Goal: Task Accomplishment & Management: Manage account settings

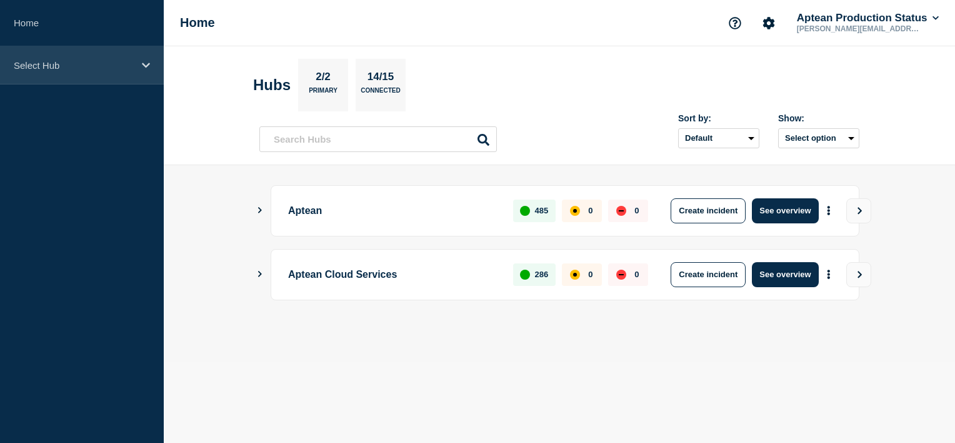
click at [148, 68] on icon at bounding box center [146, 65] width 8 height 9
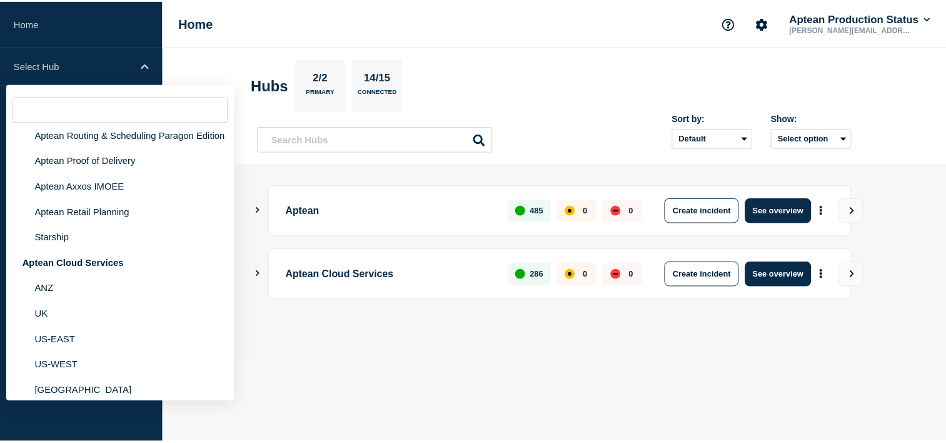
scroll to position [110, 0]
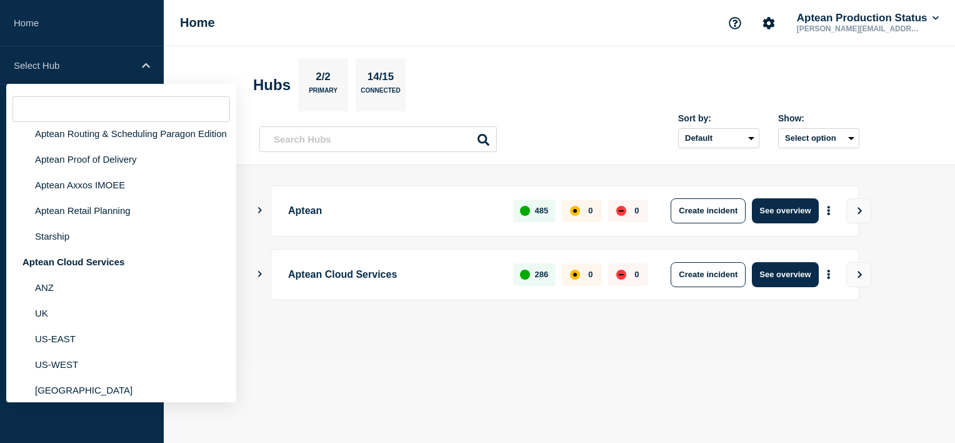
click at [480, 51] on header "Hubs 2/2 Primary 14/15 Connected Sort by: Default Last added Last updated Most …" at bounding box center [560, 105] width 792 height 119
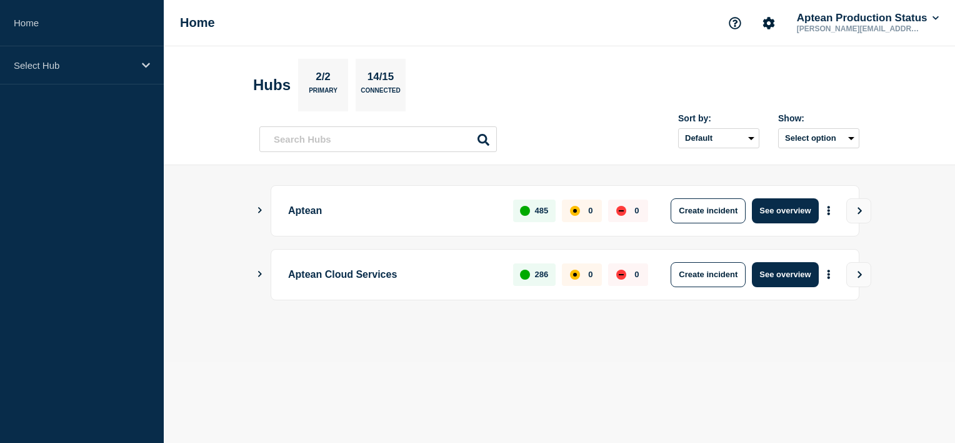
click at [265, 278] on div "Aptean Cloud Services 286 0 0 Create incident See overview" at bounding box center [559, 274] width 600 height 51
click at [258, 271] on icon "Show Connected Hubs" at bounding box center [260, 274] width 8 height 6
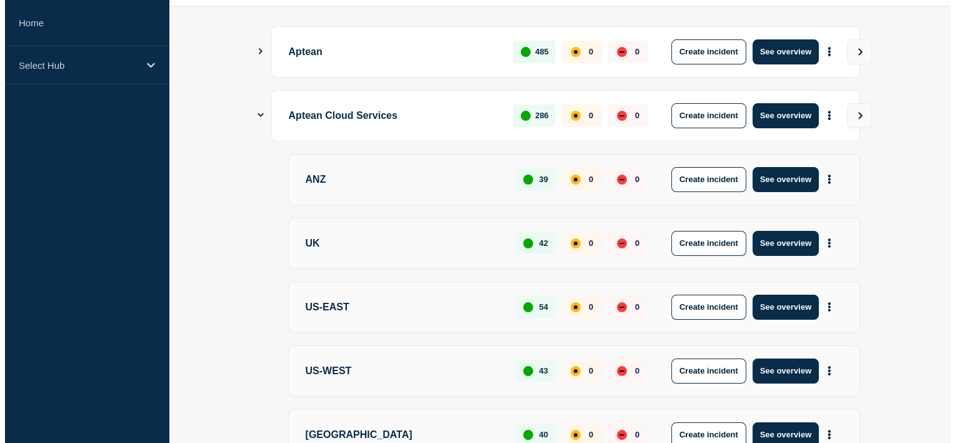
scroll to position [0, 0]
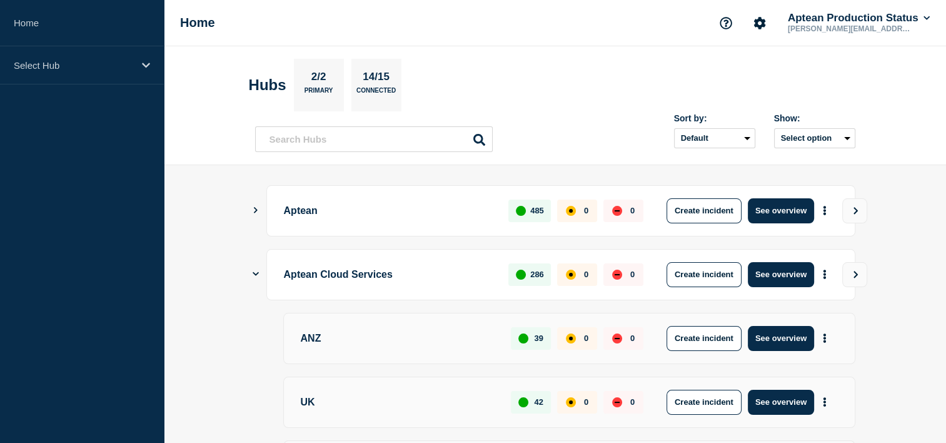
click at [254, 274] on icon "Show Connected Hubs" at bounding box center [256, 273] width 6 height 8
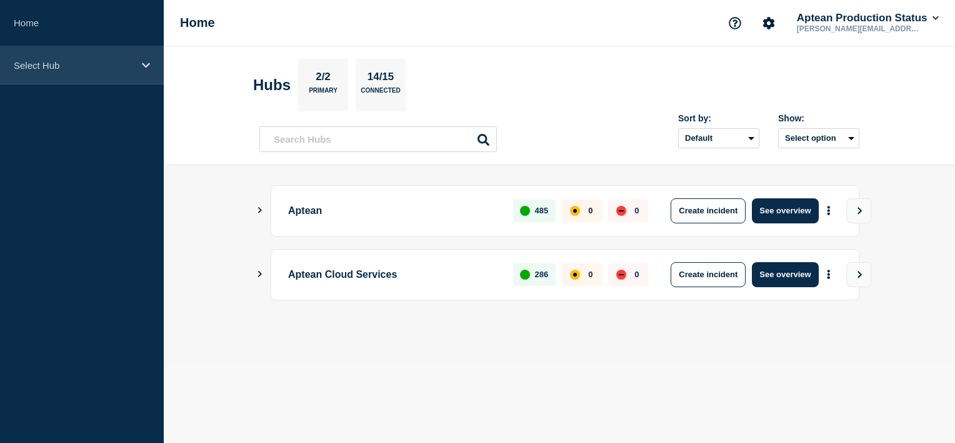
click at [140, 68] on div "Select Hub" at bounding box center [82, 65] width 164 height 38
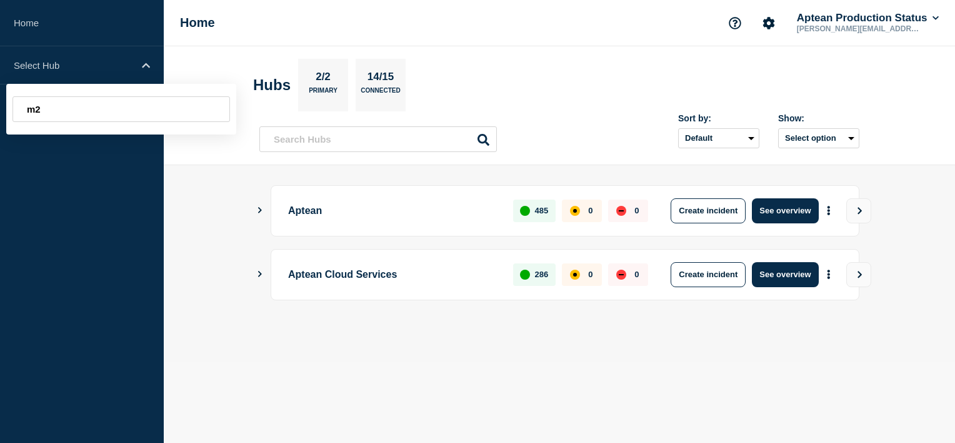
type input "m"
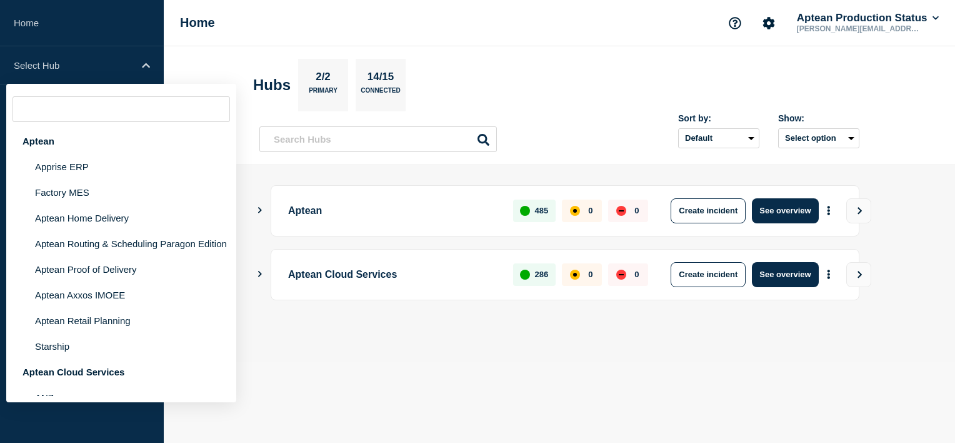
type input "m"
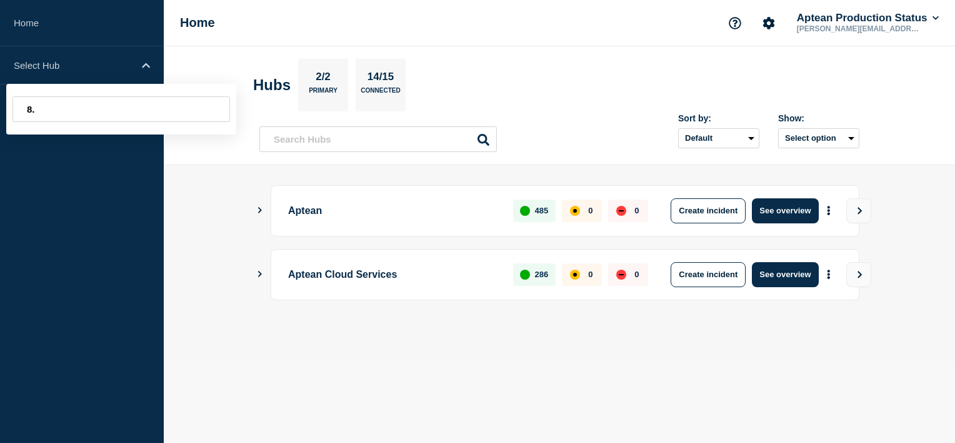
type input "8"
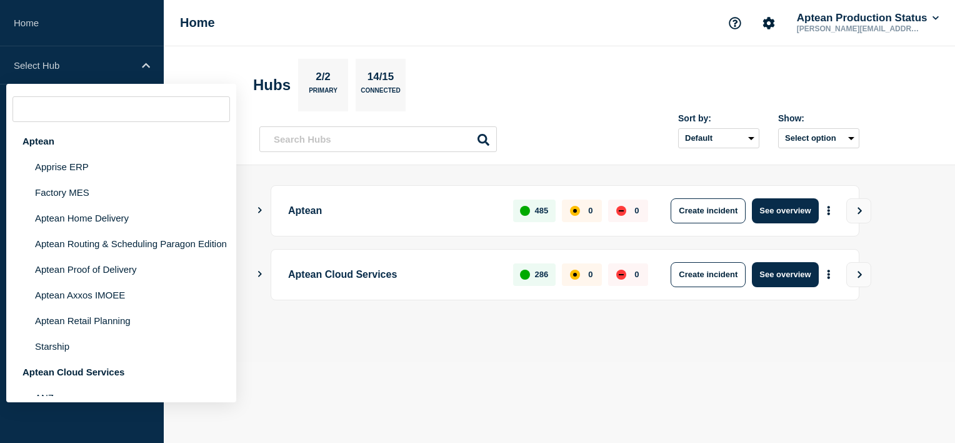
type input "7"
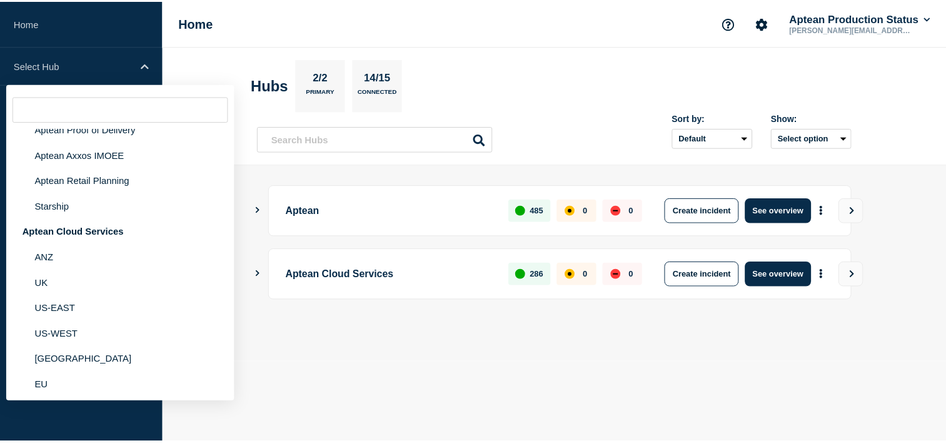
scroll to position [159, 0]
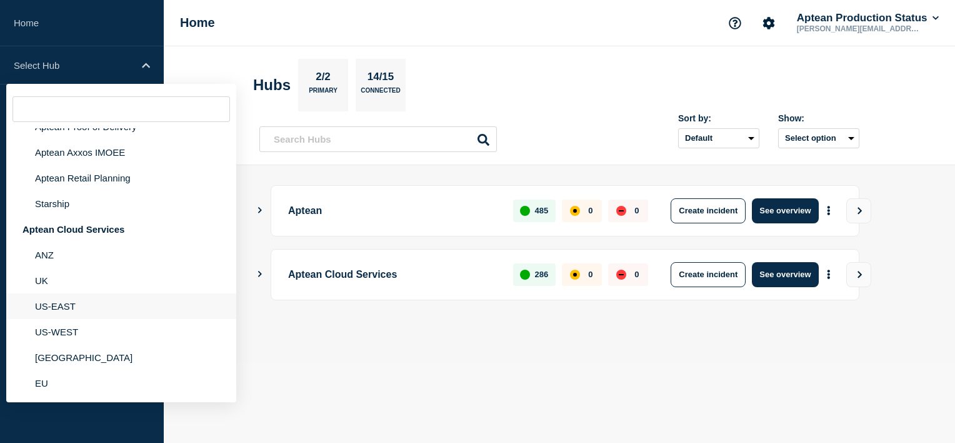
click at [66, 300] on li "US-EAST" at bounding box center [121, 306] width 230 height 26
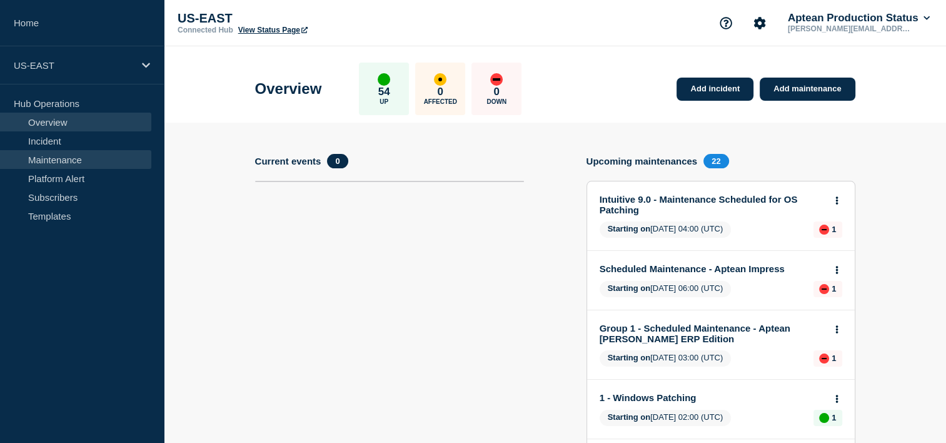
click at [70, 164] on link "Maintenance" at bounding box center [75, 159] width 151 height 19
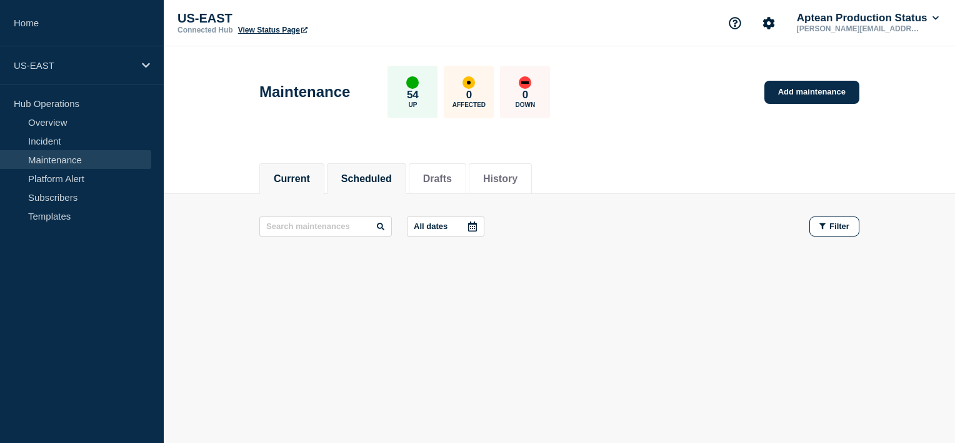
click at [392, 179] on button "Scheduled" at bounding box center [366, 178] width 51 height 11
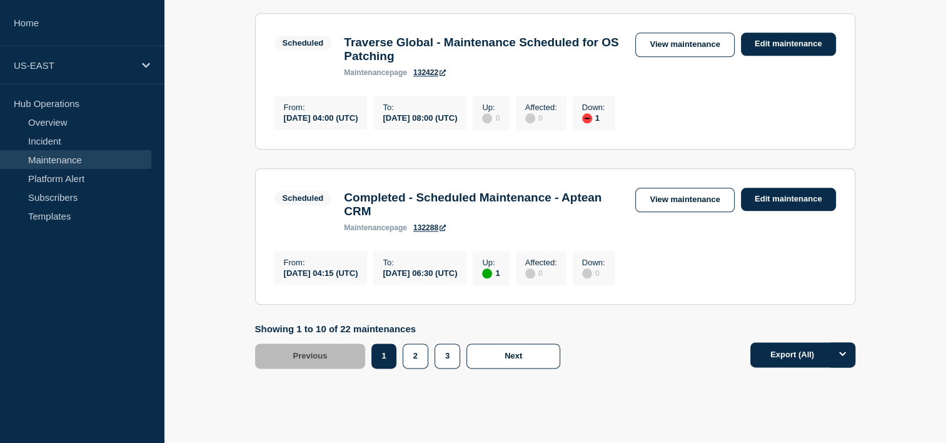
scroll to position [1541, 0]
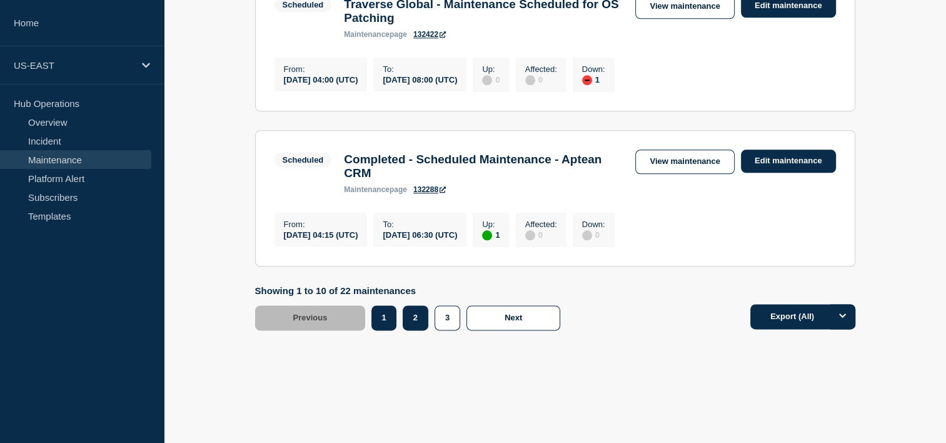
click at [413, 318] on button "2" at bounding box center [416, 317] width 26 height 25
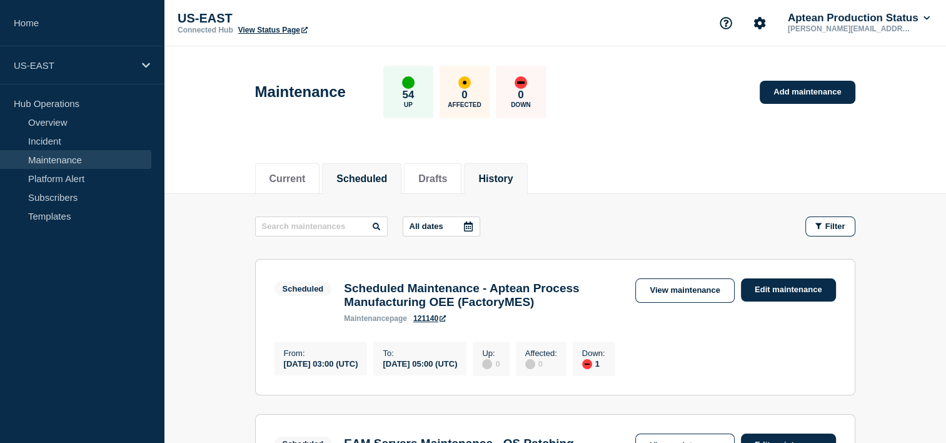
click at [513, 174] on button "History" at bounding box center [495, 178] width 34 height 11
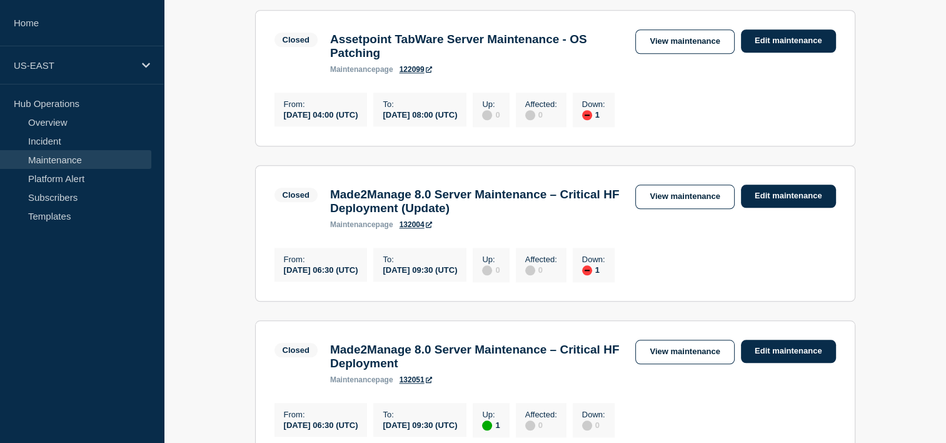
scroll to position [1165, 0]
drag, startPoint x: 333, startPoint y: 235, endPoint x: 579, endPoint y: 241, distance: 245.8
click at [579, 215] on h3 "Made2Manage 8.0 Server Maintenance – Critical HF Deployment (Update)" at bounding box center [476, 202] width 293 height 28
copy h3 "Made2Manage 8.0 Server Maintenance"
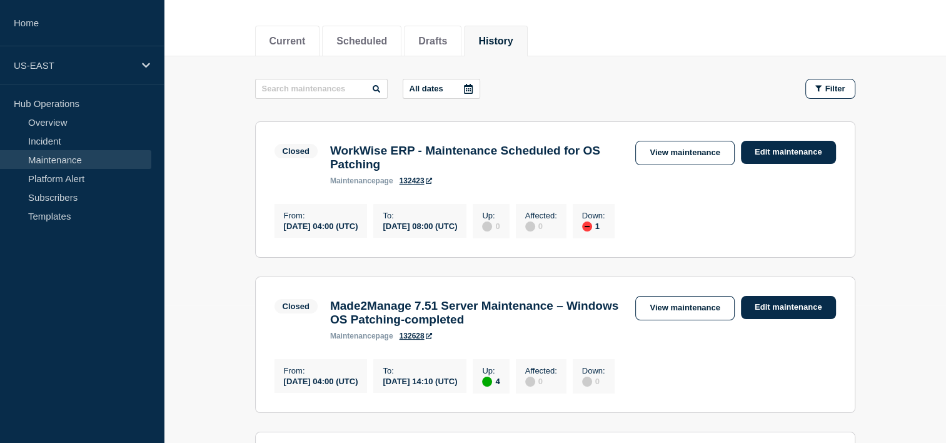
scroll to position [0, 0]
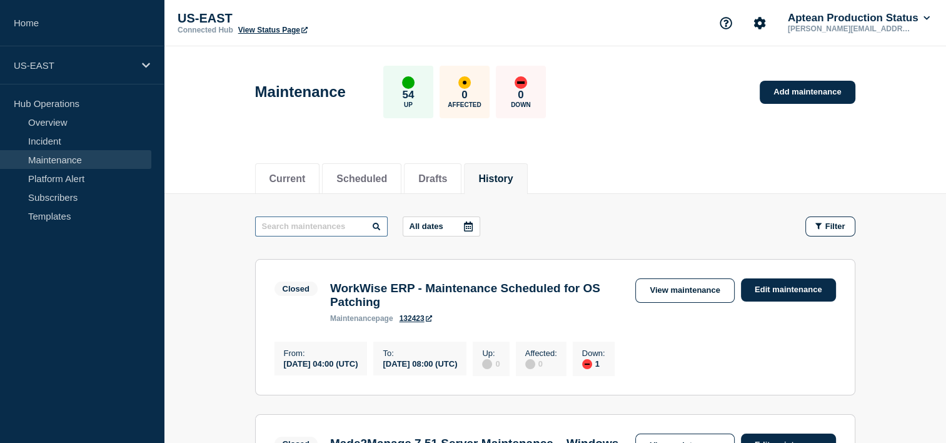
click at [356, 224] on input "text" at bounding box center [321, 226] width 133 height 20
paste input "Made2Manage 8.0 Server Maintenance"
type input "Made2Manage 8.0 Server Maintenance"
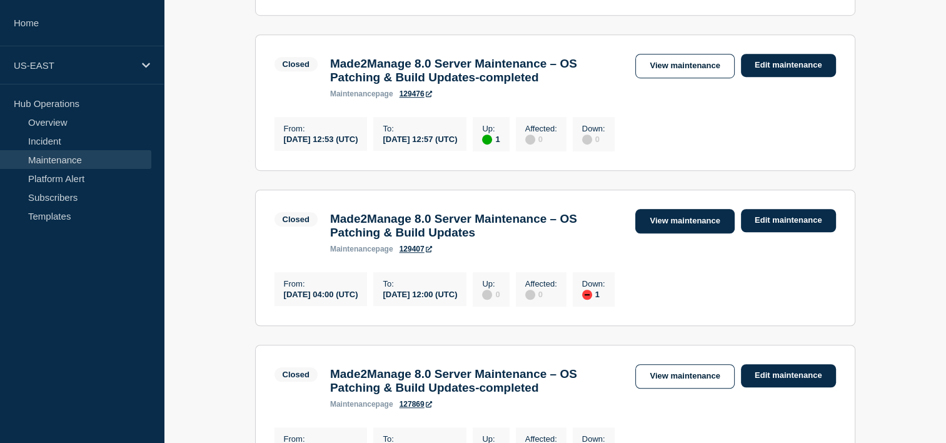
click at [685, 233] on link "View maintenance" at bounding box center [684, 221] width 99 height 24
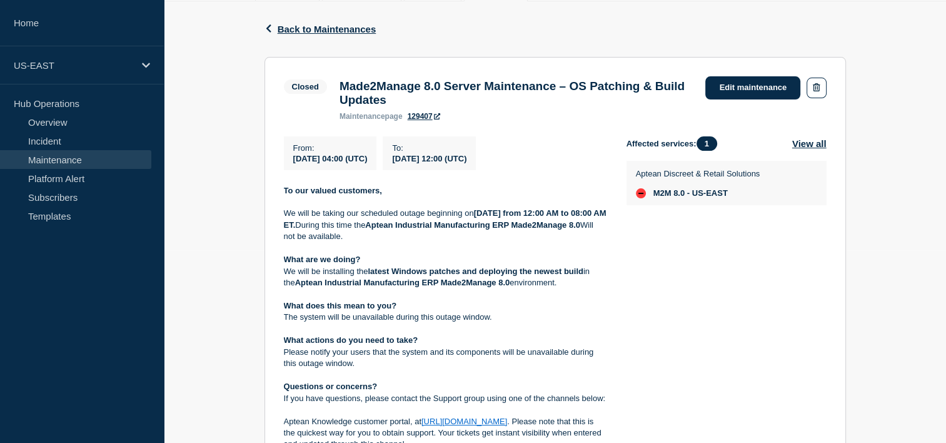
scroll to position [193, 0]
drag, startPoint x: 561, startPoint y: 218, endPoint x: 590, endPoint y: 218, distance: 28.8
click at [590, 218] on strong "15th, June 2025 from 12:00 AM to 08:00 AM ET." at bounding box center [446, 218] width 325 height 21
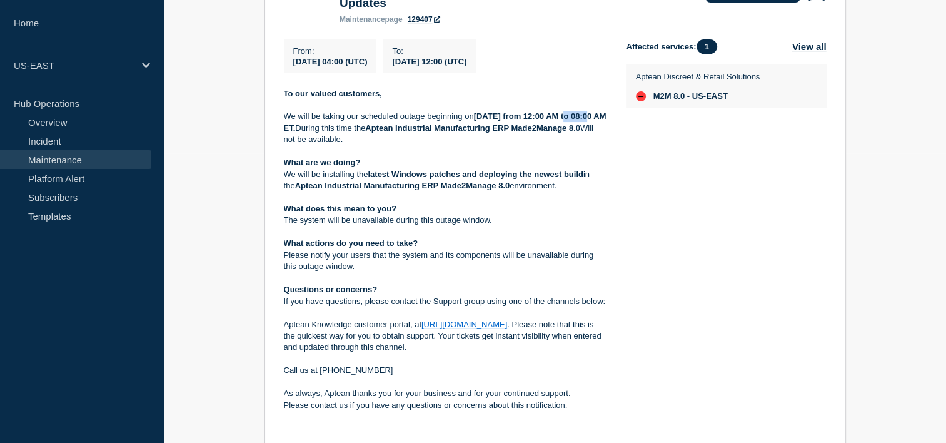
scroll to position [288, 0]
click at [433, 179] on strong "latest Windows patches and deploying the newest build" at bounding box center [475, 175] width 215 height 9
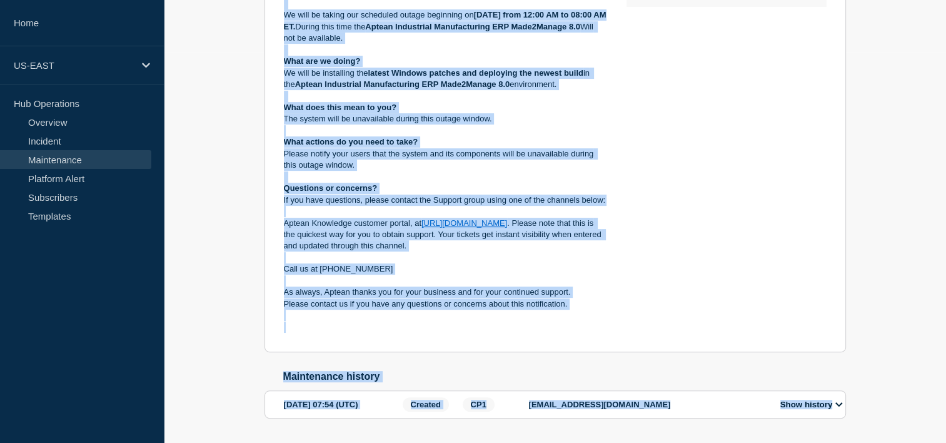
scroll to position [435, 0]
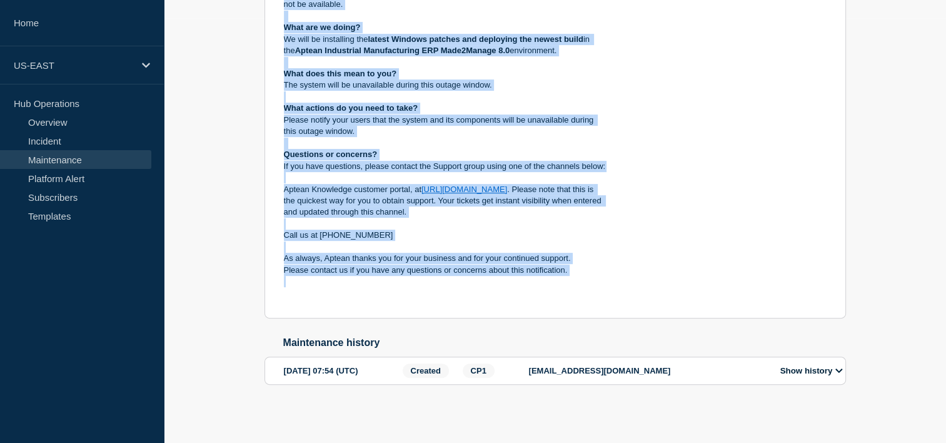
drag, startPoint x: 284, startPoint y: 231, endPoint x: 567, endPoint y: 274, distance: 285.8
click at [567, 274] on div "To our valued customers, We will be taking our scheduled outage beginning on 15…" at bounding box center [445, 126] width 323 height 346
copy div "To our valued customers, We will be taking our scheduled outage beginning on 15…"
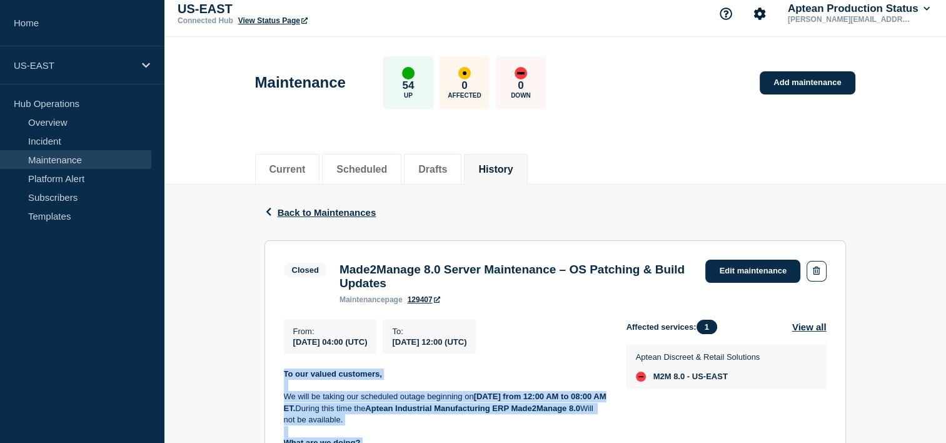
scroll to position [0, 0]
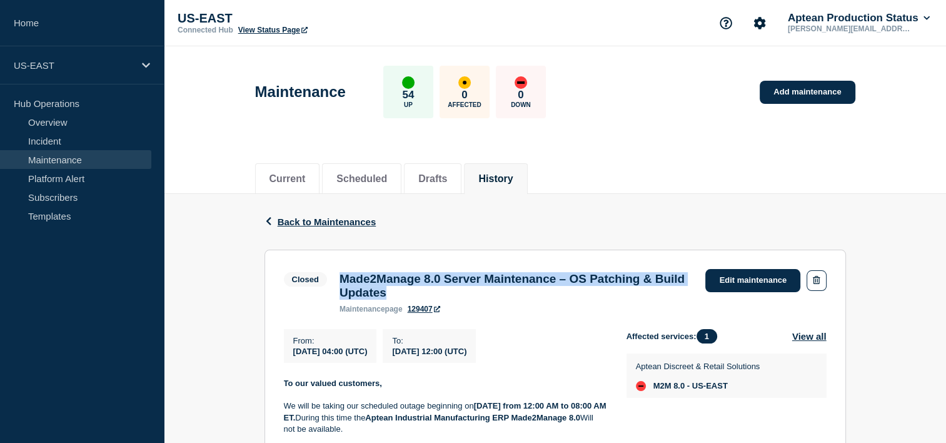
drag, startPoint x: 453, startPoint y: 295, endPoint x: 340, endPoint y: 274, distance: 115.0
click at [340, 274] on h3 "Made2Manage 8.0 Server Maintenance – OS Patching & Build Updates" at bounding box center [517, 286] width 354 height 28
copy h3 "Made2Manage 8.0 Server Maintenance – OS Patching & Build Updates"
click at [793, 93] on link "Add maintenance" at bounding box center [807, 92] width 95 height 23
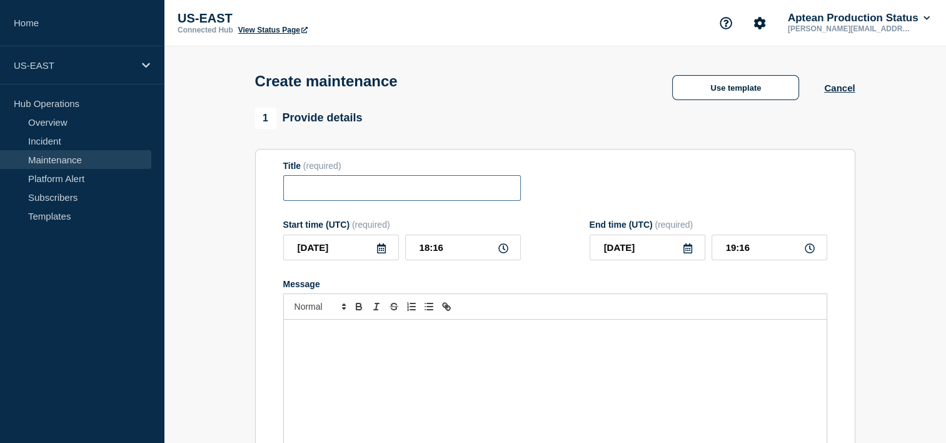
click at [350, 193] on input "Title" at bounding box center [402, 188] width 238 height 26
paste input "Made2Manage 8.0 Server Maintenance – OS Patching & Build Updates"
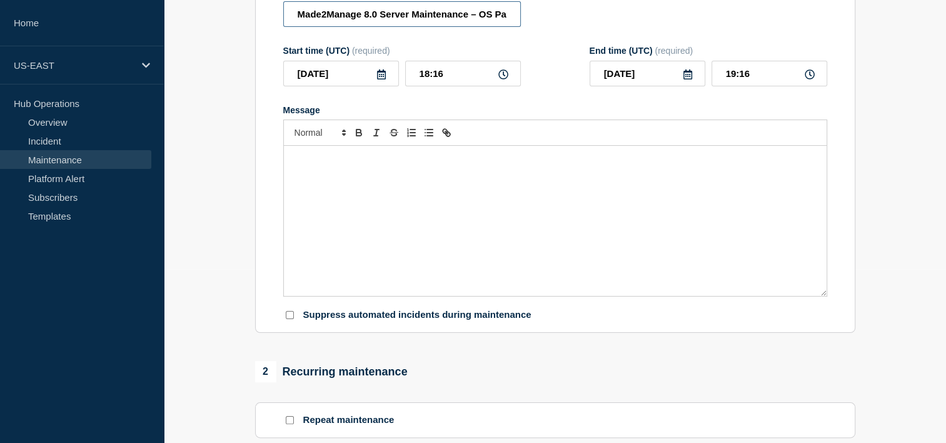
scroll to position [205, 0]
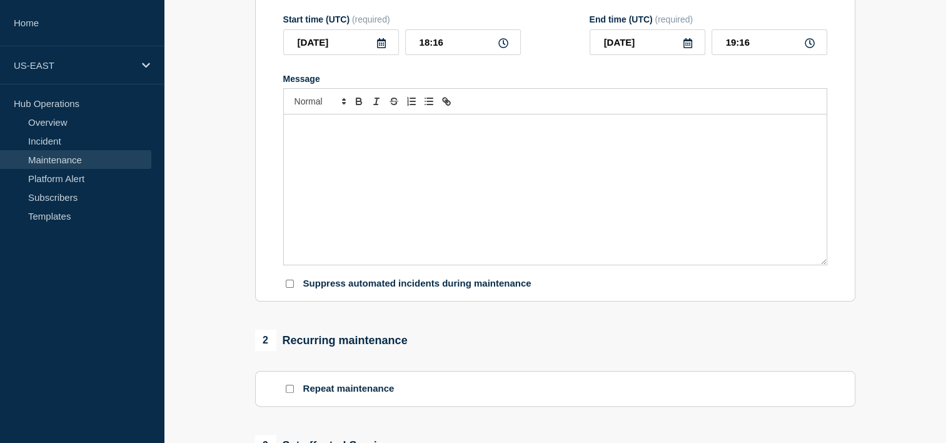
type input "Made2Manage 8.0 Server Maintenance – OS Patching & Build Updates"
click at [323, 147] on div "Message" at bounding box center [555, 189] width 543 height 150
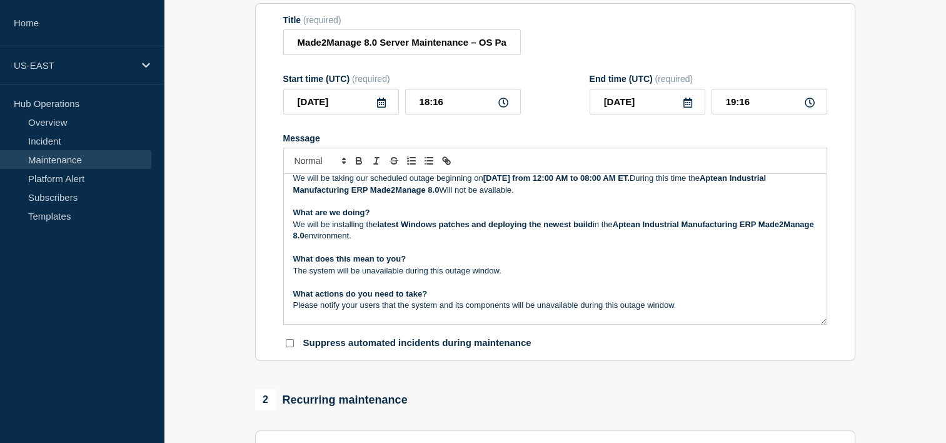
scroll to position [0, 0]
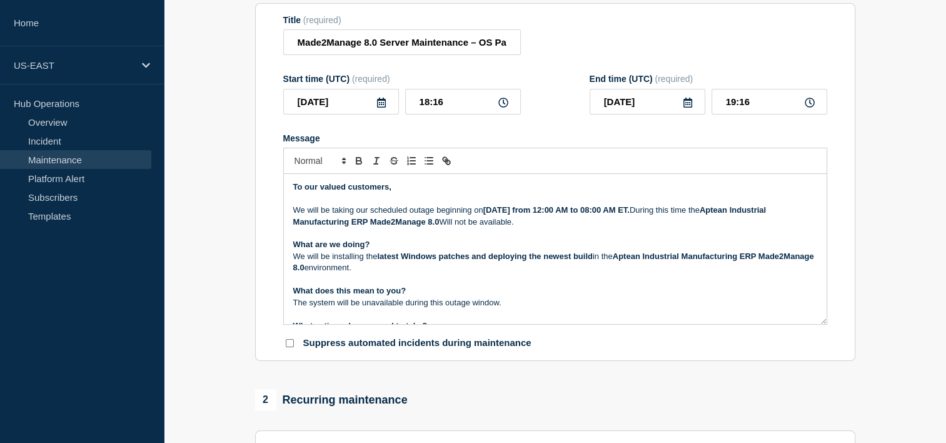
click at [493, 214] on strong "15th, June 2025 from 12:00 AM to 08:00 AM ET." at bounding box center [556, 209] width 146 height 9
click at [548, 236] on p "Message" at bounding box center [555, 233] width 524 height 11
click at [662, 395] on div "2 Recurring maintenance" at bounding box center [555, 399] width 600 height 21
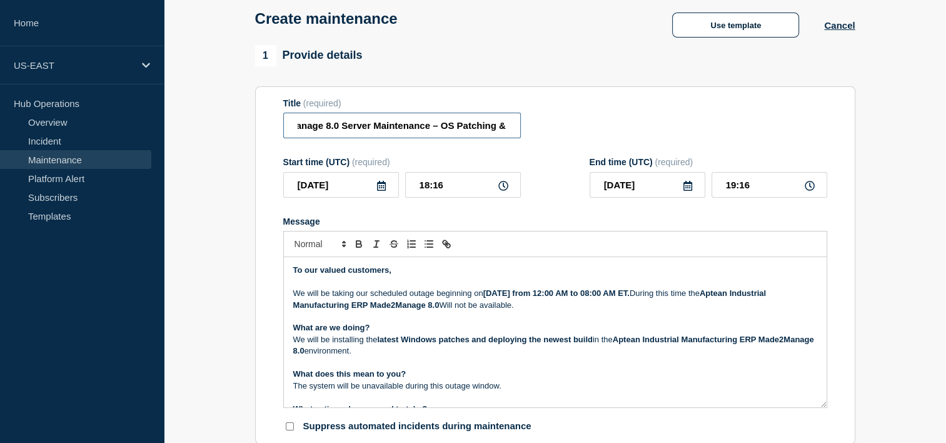
scroll to position [0, 103]
drag, startPoint x: 303, startPoint y: 129, endPoint x: 555, endPoint y: 129, distance: 252.6
click at [555, 129] on div "Title (required) Made2Manage 8.0 Server Maintenance – OS Patching & Build Updat…" at bounding box center [555, 118] width 544 height 41
click at [516, 158] on form "Title (required) Made2Manage 8.0 Server Maintenance – OS Patching & Build Updat…" at bounding box center [555, 265] width 544 height 335
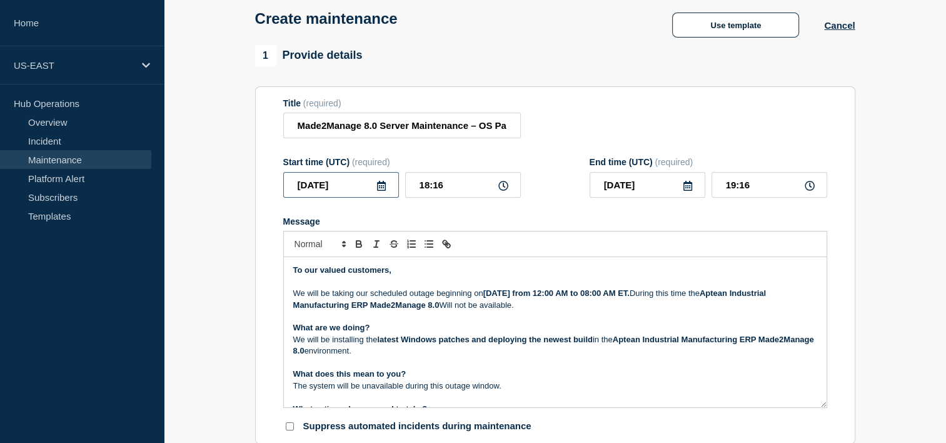
click at [381, 195] on input "[DATE]" at bounding box center [341, 185] width 116 height 26
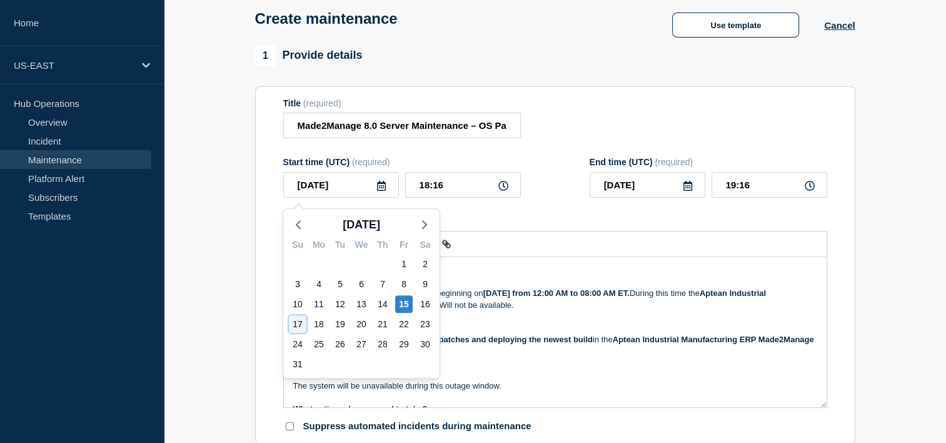
click at [300, 322] on div "17" at bounding box center [298, 324] width 18 height 18
type input "2025-08-17"
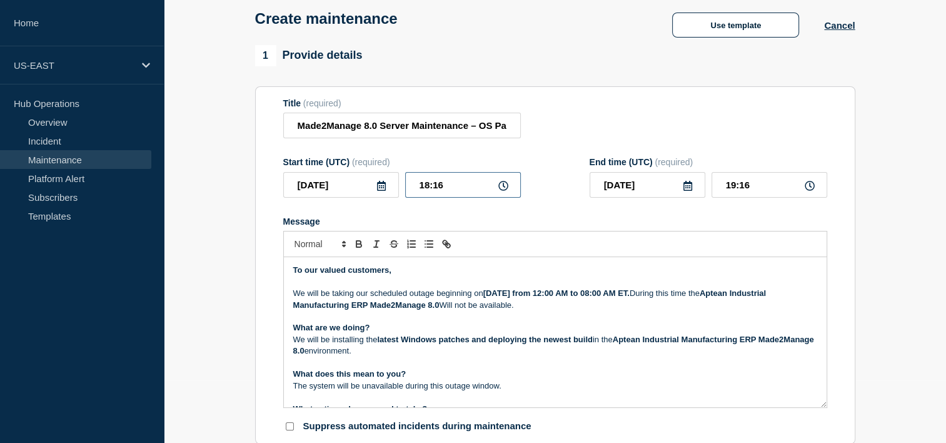
click at [435, 189] on input "18:16" at bounding box center [463, 185] width 116 height 26
click at [425, 188] on input "18:16" at bounding box center [463, 185] width 116 height 26
click at [426, 186] on input "18:16" at bounding box center [463, 185] width 116 height 26
type input "04:16"
type input "05:16"
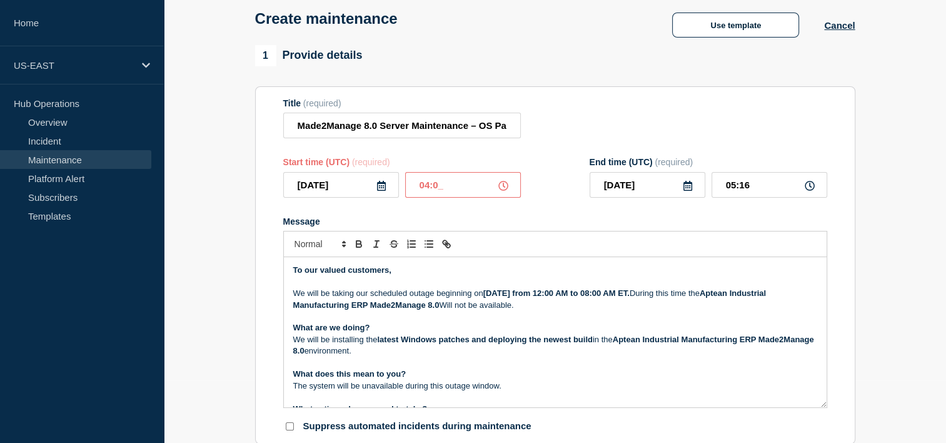
type input "04:00"
click at [733, 189] on input "05:00" at bounding box center [770, 185] width 116 height 26
type input "12:00"
click at [798, 153] on form "Title (required) Made2Manage 8.0 Server Maintenance – OS Patching & Build Updat…" at bounding box center [555, 265] width 544 height 335
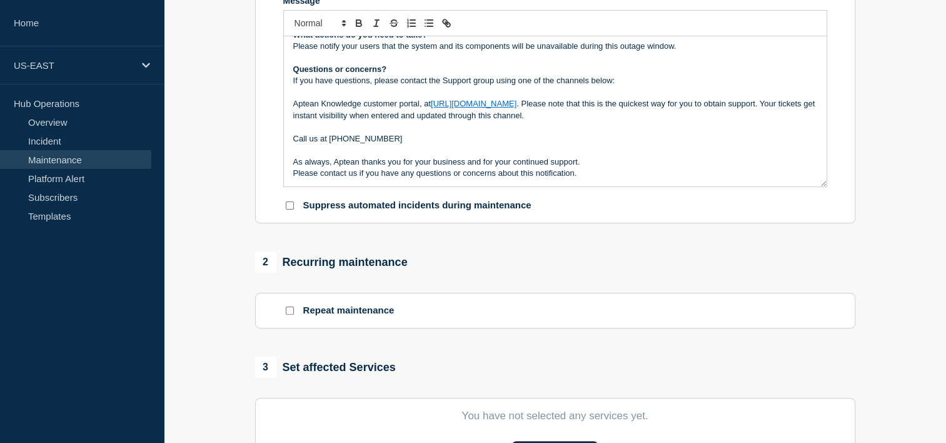
scroll to position [438, 0]
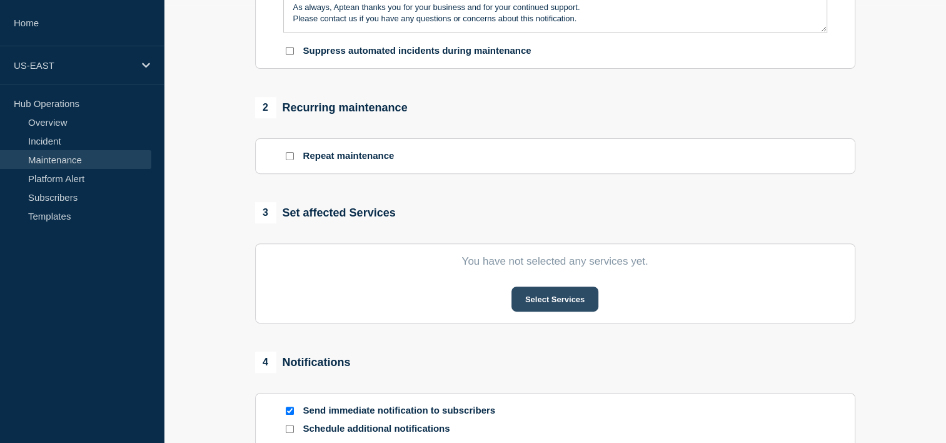
click at [548, 293] on button "Select Services" at bounding box center [554, 298] width 87 height 25
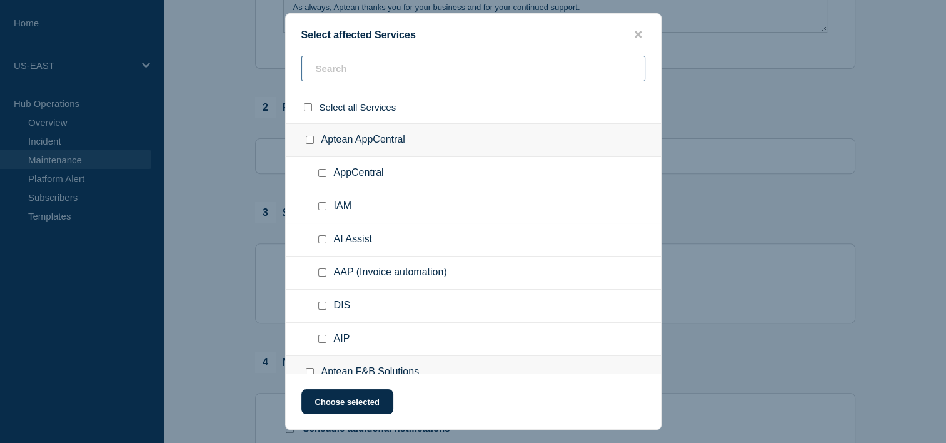
click at [357, 73] on input "text" at bounding box center [473, 69] width 344 height 26
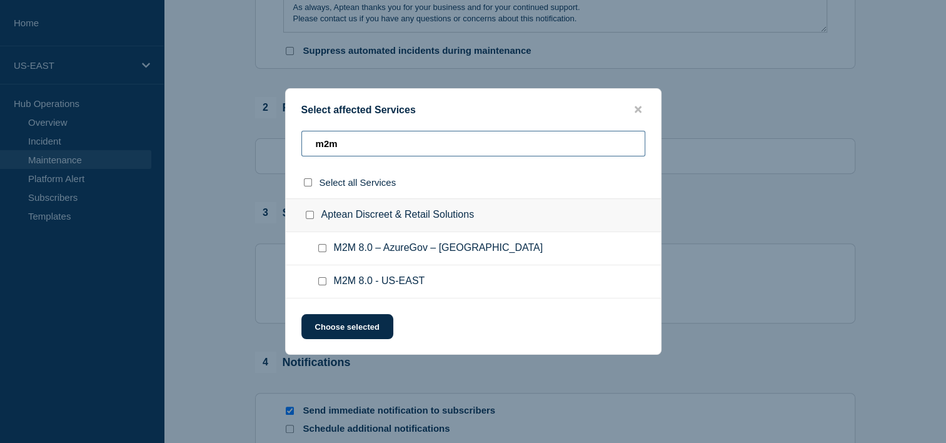
type input "m2m"
click at [324, 283] on input "M2M 8.0 - US-EAST checkbox" at bounding box center [322, 281] width 8 height 8
checkbox input "true"
click at [348, 325] on button "Choose selected" at bounding box center [347, 326] width 92 height 25
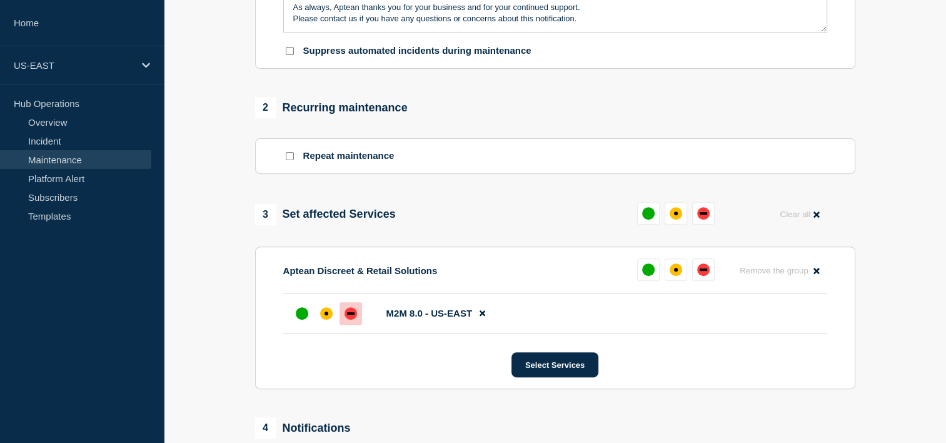
click at [351, 316] on div "down" at bounding box center [351, 313] width 13 height 13
click at [328, 320] on div "affected" at bounding box center [326, 313] width 13 height 13
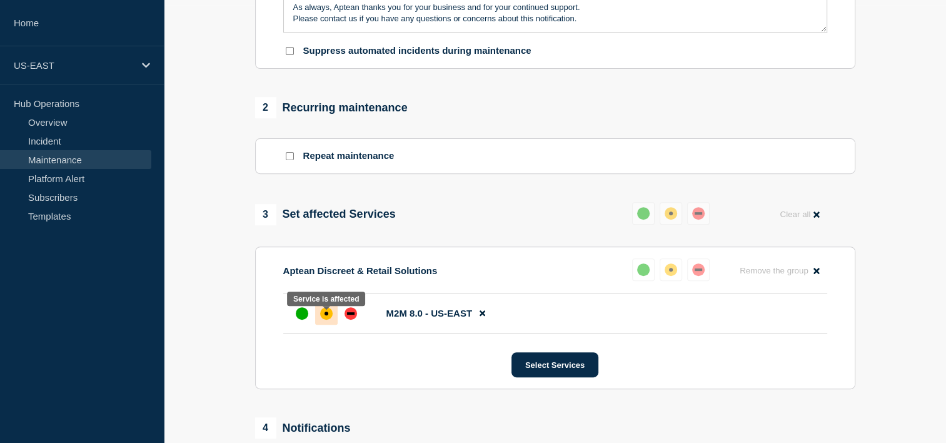
click at [328, 320] on div "affected" at bounding box center [326, 313] width 13 height 13
click at [347, 315] on div "down" at bounding box center [351, 313] width 8 height 3
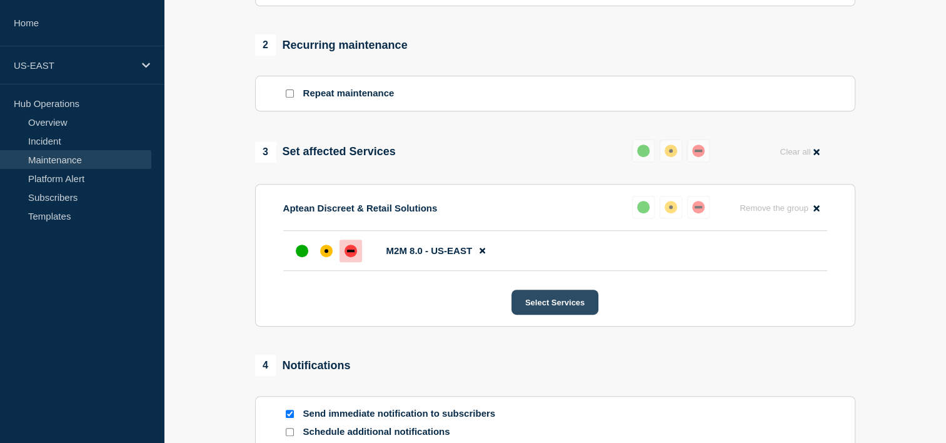
click at [555, 305] on button "Select Services" at bounding box center [554, 301] width 87 height 25
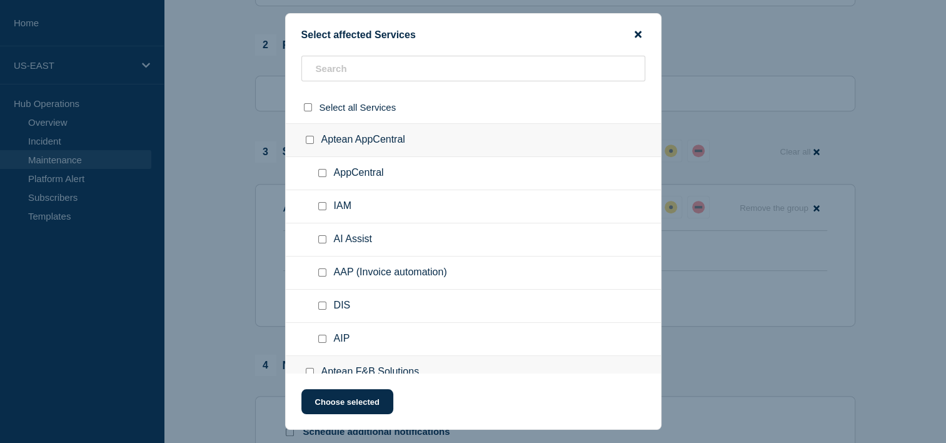
click at [637, 29] on icon "close button" at bounding box center [638, 34] width 7 height 10
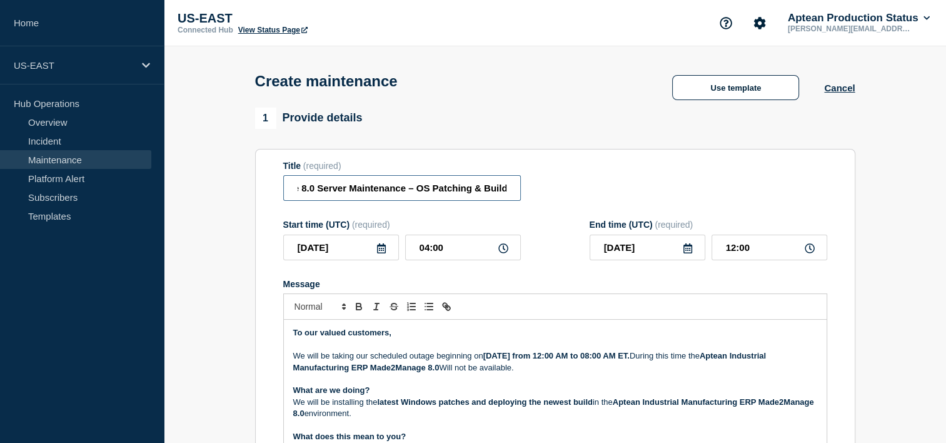
scroll to position [0, 103]
drag, startPoint x: 481, startPoint y: 193, endPoint x: 543, endPoint y: 193, distance: 61.9
click at [543, 193] on div "Title (required) Made2Manage 8.0 Server Maintenance – OS Patching & Build Updat…" at bounding box center [555, 181] width 544 height 41
click at [549, 209] on form "Title (required) Made2Manage 8.0 Server Maintenance – OS Patching & Build Updat…" at bounding box center [555, 328] width 544 height 335
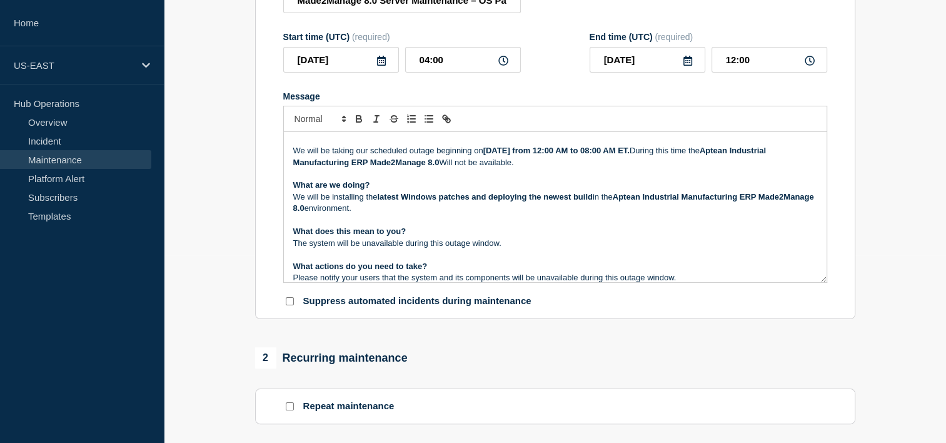
scroll to position [0, 0]
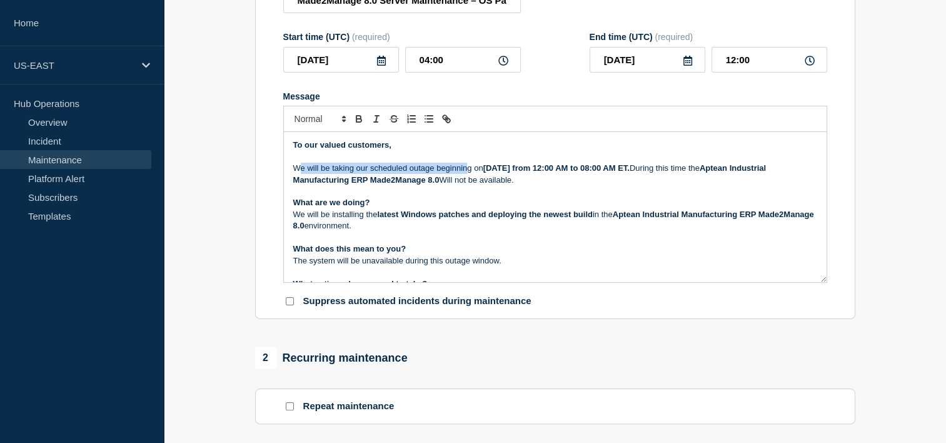
drag, startPoint x: 301, startPoint y: 173, endPoint x: 468, endPoint y: 177, distance: 166.4
click at [468, 177] on p "We will be taking our scheduled outage beginning on 17th, August 2025 from 12:0…" at bounding box center [555, 174] width 524 height 23
click at [542, 183] on p "We will be taking our scheduled outage beginning on 17th, August 2025 from 12:0…" at bounding box center [555, 174] width 524 height 23
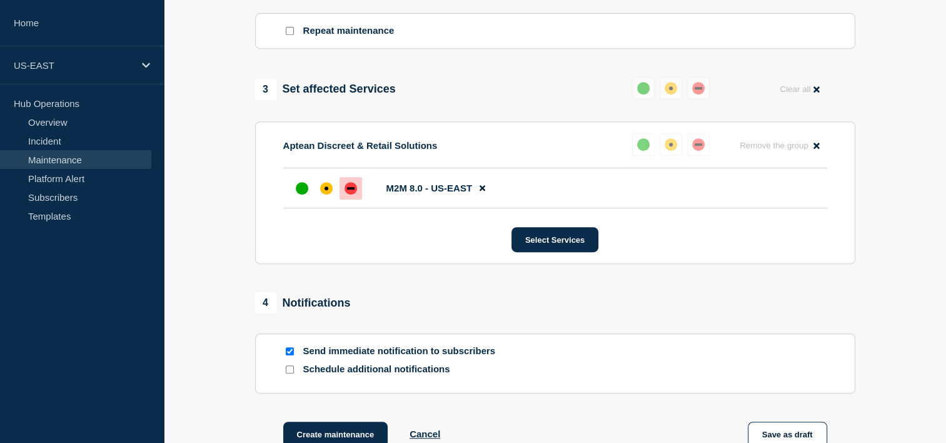
scroll to position [717, 0]
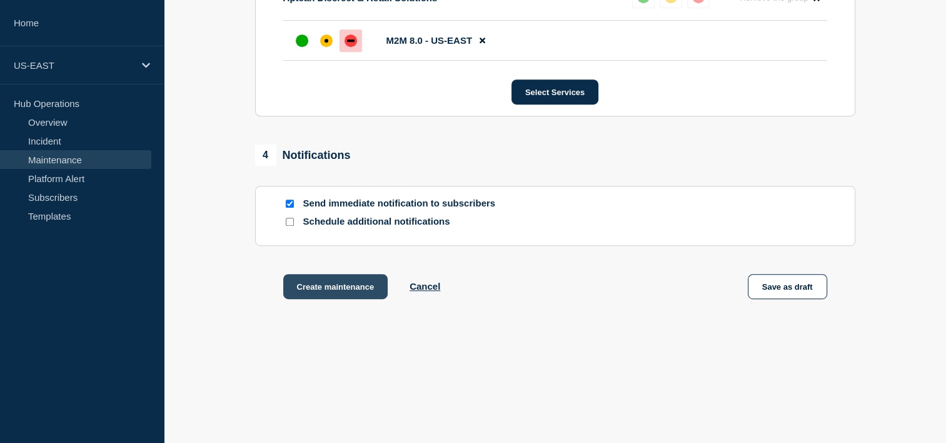
click at [355, 286] on button "Create maintenance" at bounding box center [335, 286] width 105 height 25
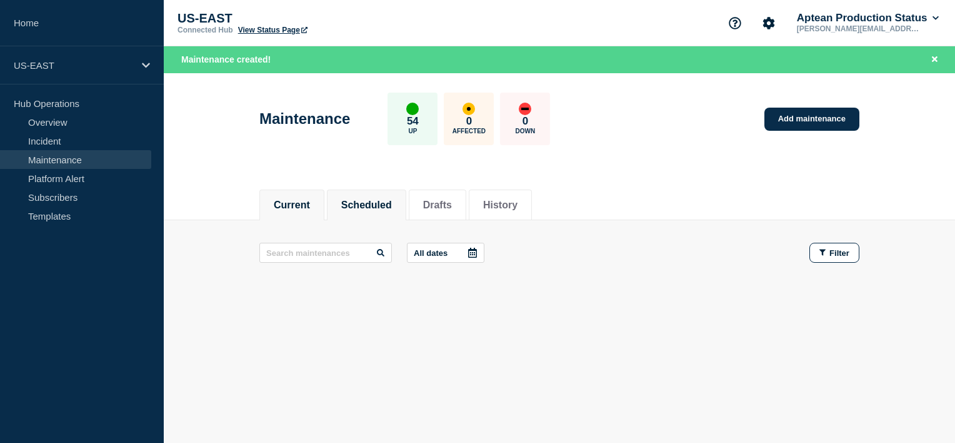
click at [373, 199] on button "Scheduled" at bounding box center [366, 204] width 51 height 11
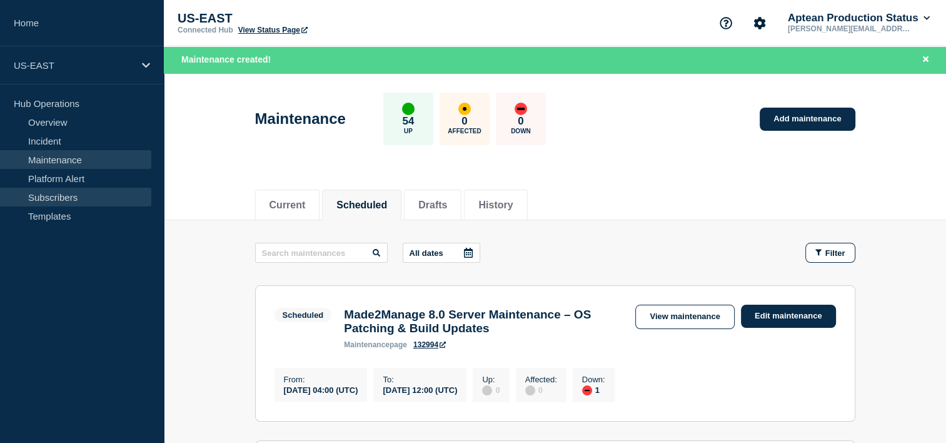
click at [64, 196] on link "Subscribers" at bounding box center [75, 197] width 151 height 19
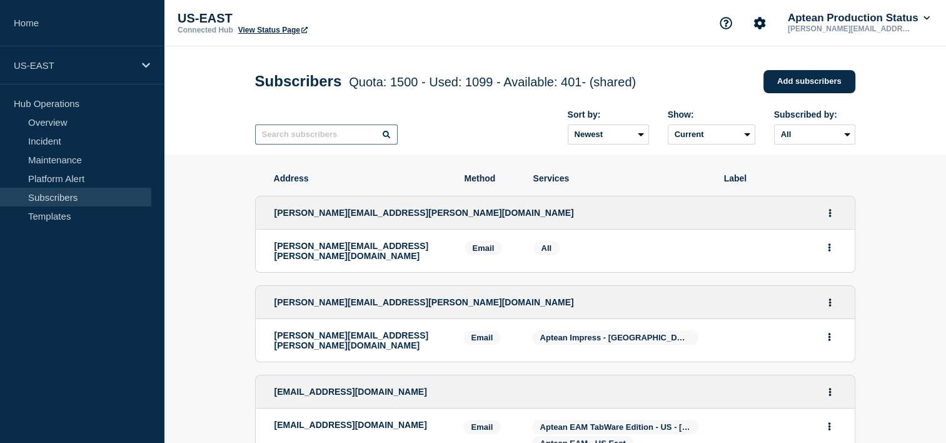
click at [303, 134] on input "text" at bounding box center [326, 134] width 143 height 20
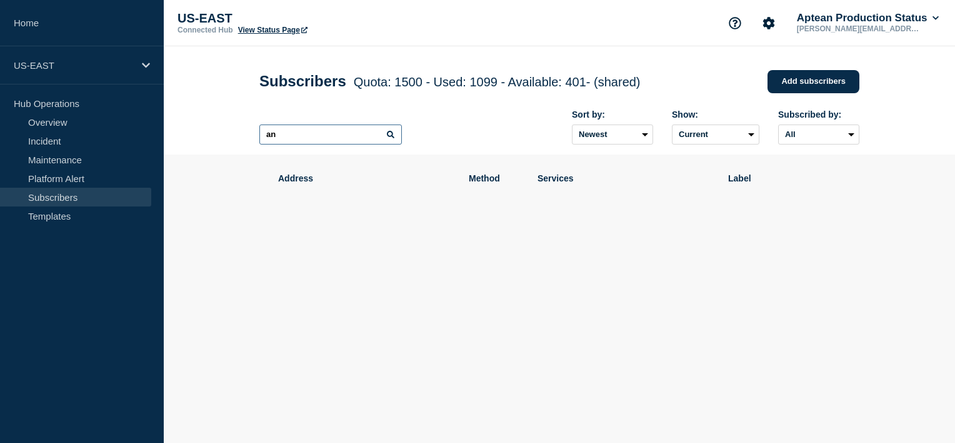
type input "a"
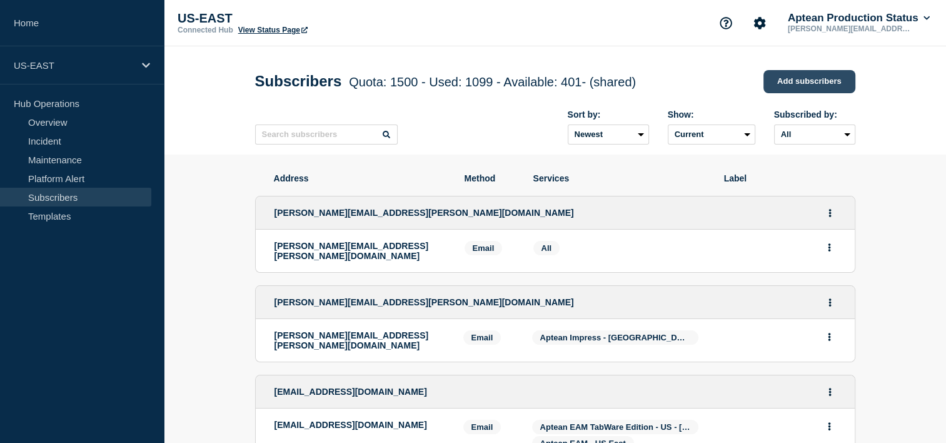
click at [803, 82] on link "Add subscribers" at bounding box center [809, 81] width 92 height 23
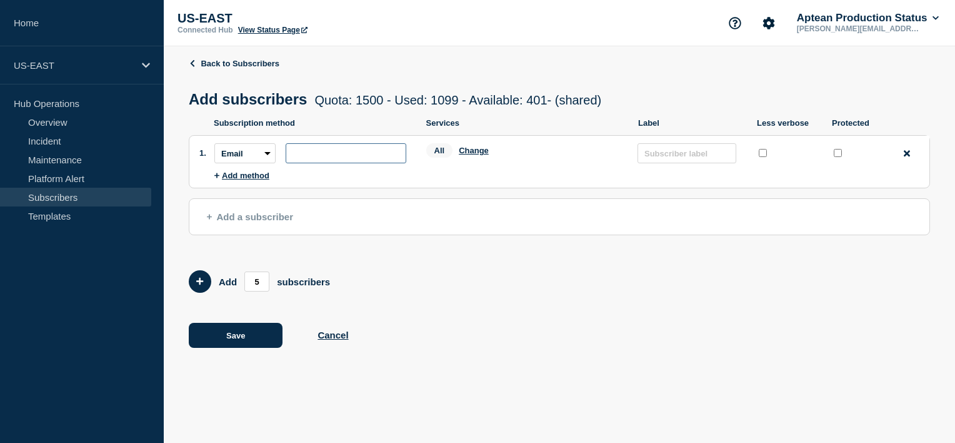
click at [299, 156] on input "subscription-address" at bounding box center [346, 153] width 121 height 20
type input "a"
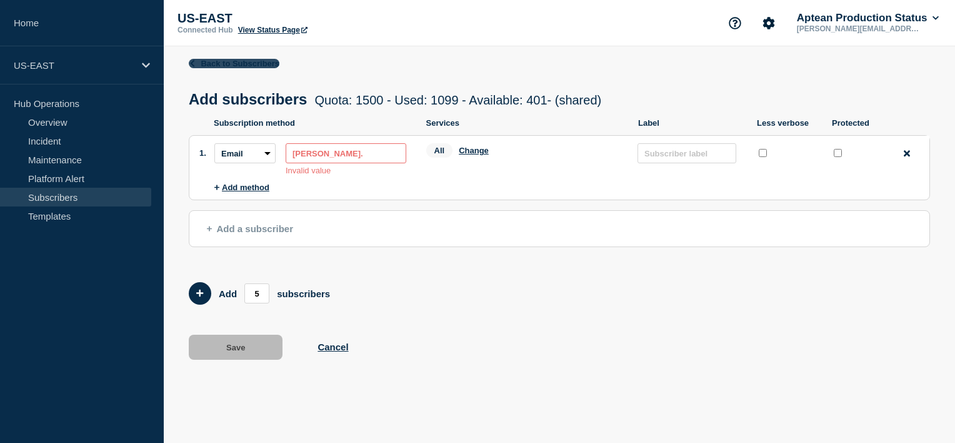
type input "Anandh."
click at [192, 65] on icon at bounding box center [192, 62] width 8 height 7
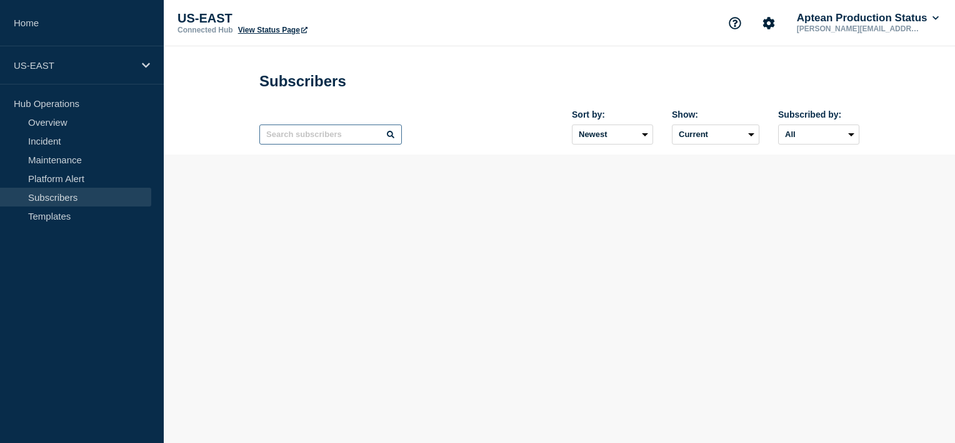
click at [323, 144] on input "text" at bounding box center [330, 134] width 143 height 20
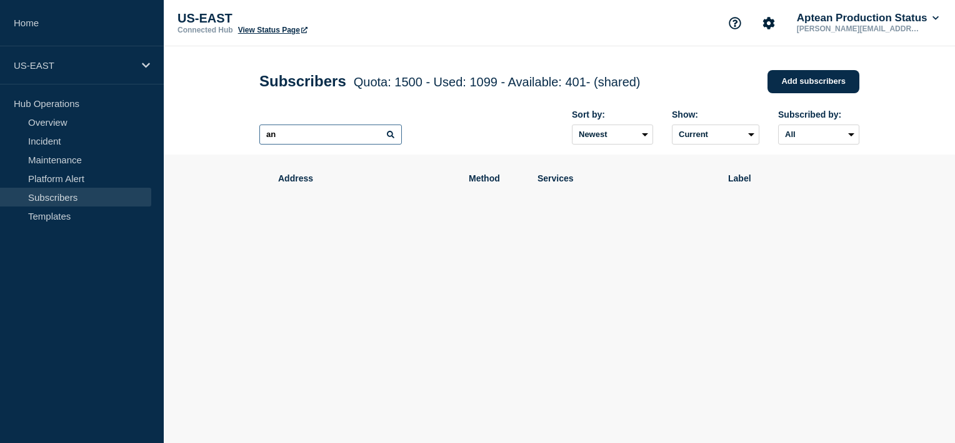
type input "a"
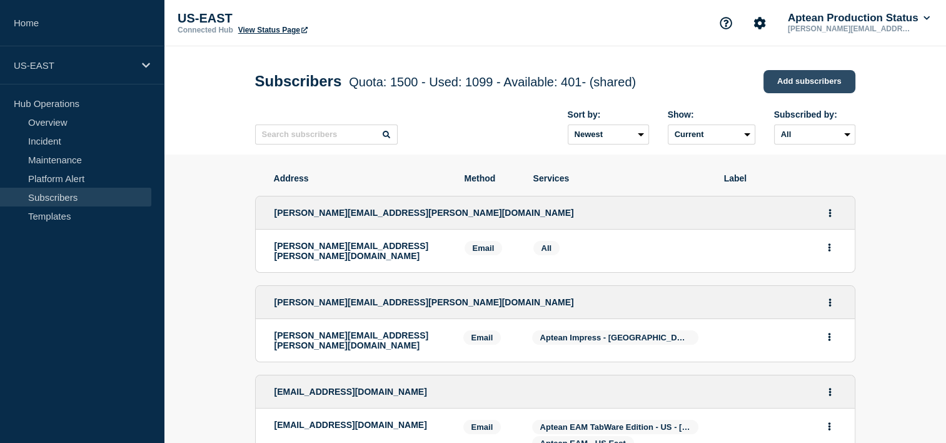
click at [797, 78] on link "Add subscribers" at bounding box center [809, 81] width 92 height 23
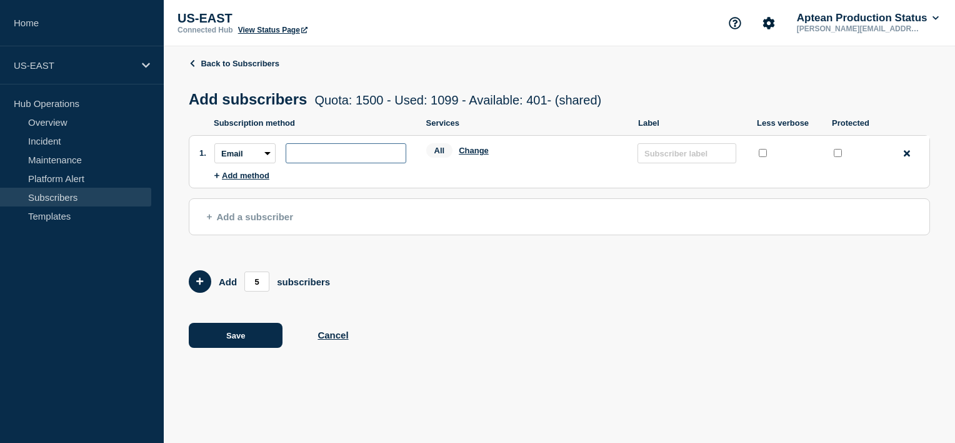
click at [298, 153] on input "subscription-address" at bounding box center [346, 153] width 121 height 20
drag, startPoint x: 293, startPoint y: 158, endPoint x: 313, endPoint y: 164, distance: 20.6
click at [315, 156] on input "[PERSON_NAME][EMAIL_ADDRESS][DOMAIN_NAME]" at bounding box center [346, 153] width 121 height 20
type input "[PERSON_NAME][EMAIL_ADDRESS][DOMAIN_NAME]"
click at [263, 284] on input "5" at bounding box center [256, 281] width 25 height 20
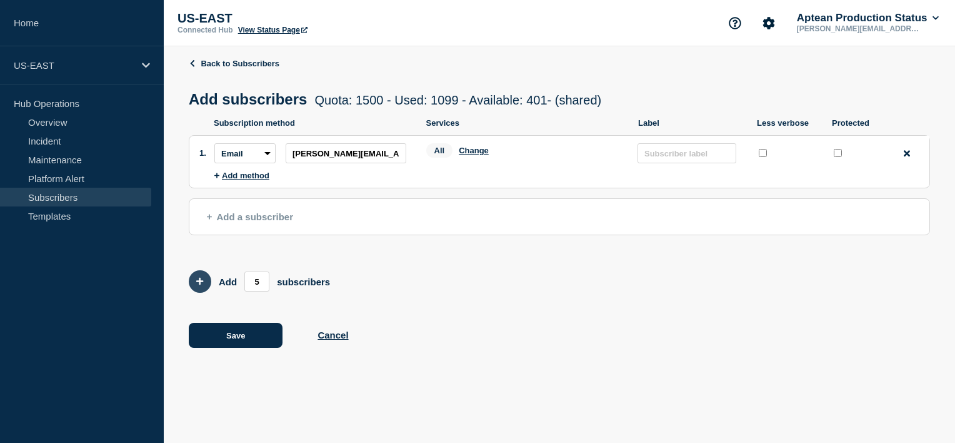
click at [200, 284] on icon "Add 5 team members" at bounding box center [200, 282] width 8 height 8
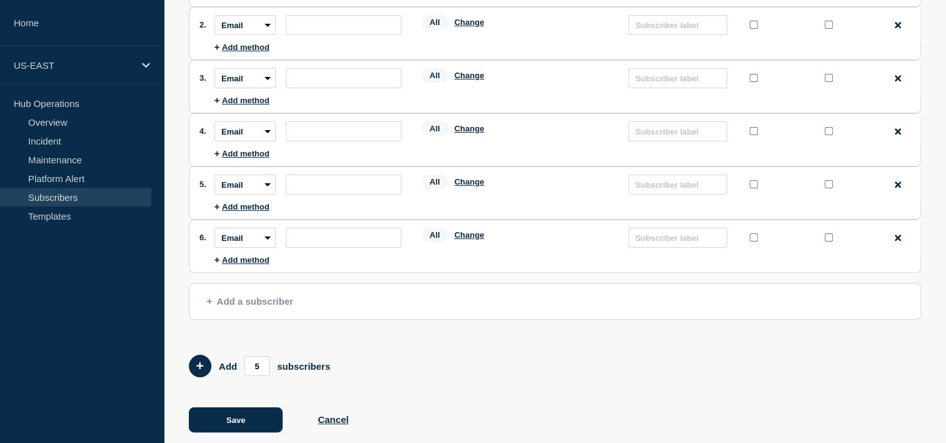
scroll to position [188, 0]
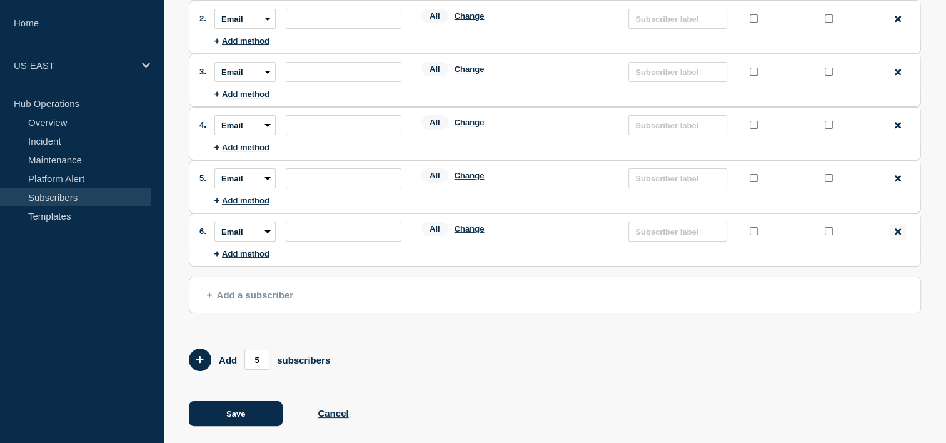
click at [902, 235] on div "Remove method" at bounding box center [898, 232] width 16 height 16
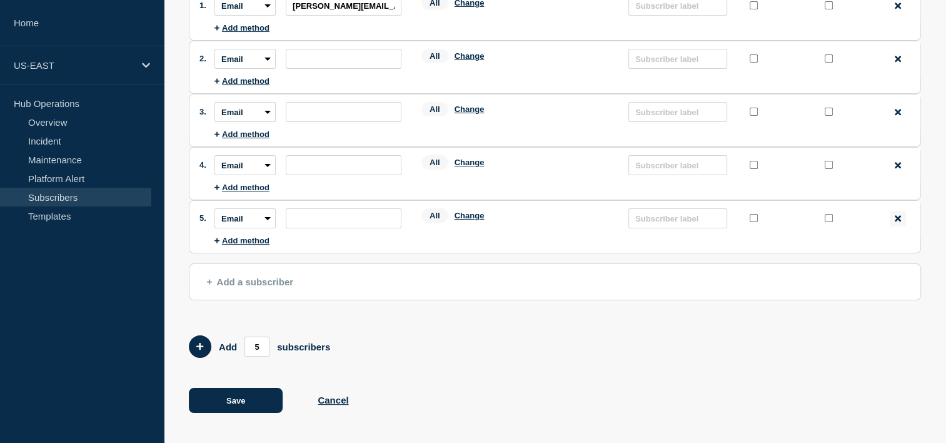
click at [898, 216] on icon at bounding box center [898, 218] width 6 height 9
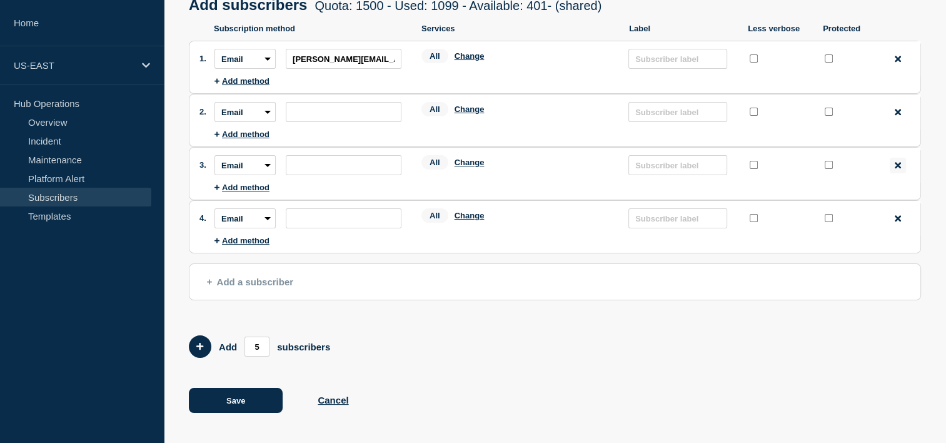
click at [897, 168] on icon at bounding box center [898, 165] width 6 height 9
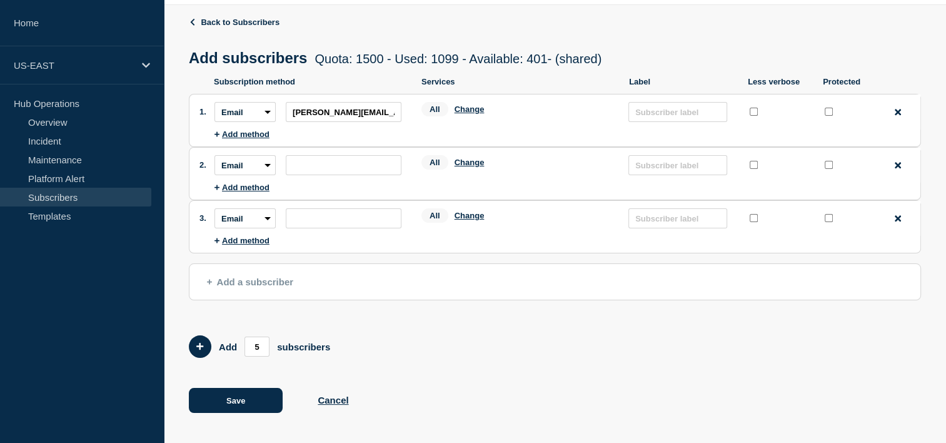
scroll to position [44, 0]
click at [900, 168] on icon at bounding box center [898, 165] width 6 height 6
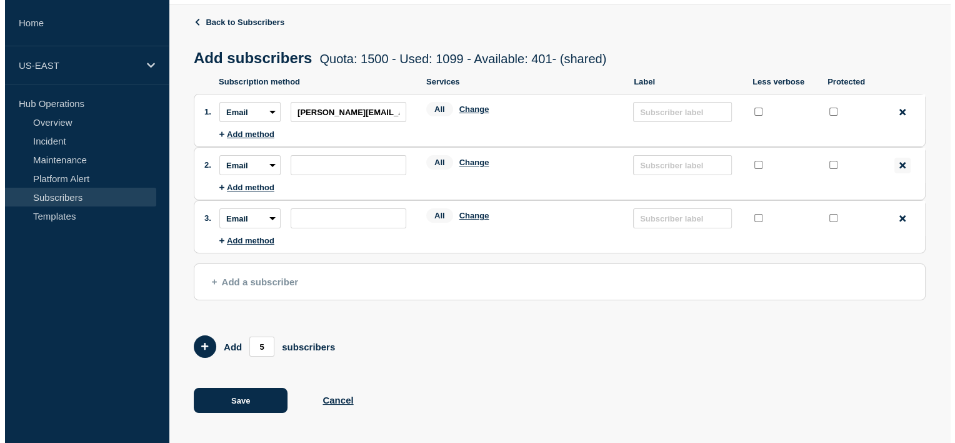
scroll to position [0, 0]
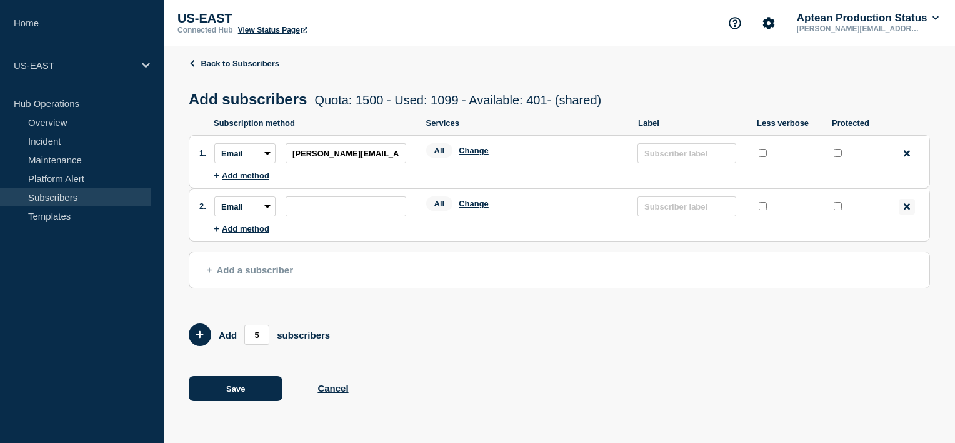
click at [910, 210] on icon at bounding box center [907, 206] width 6 height 9
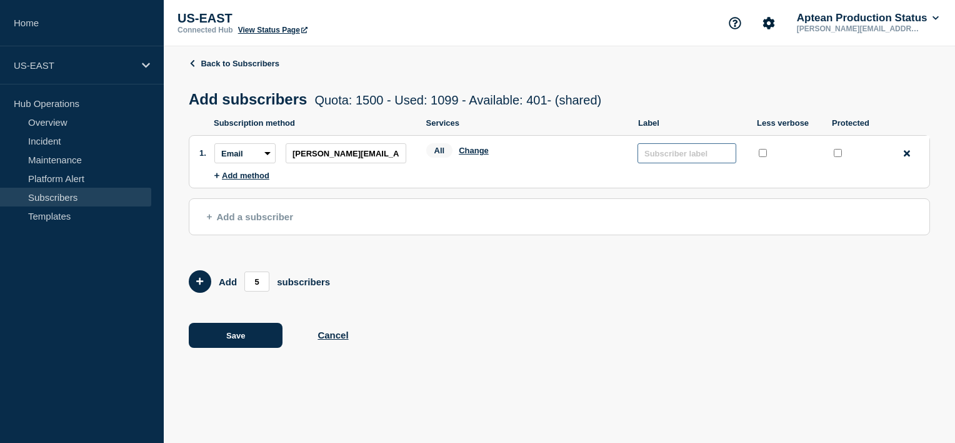
click at [717, 156] on input "text" at bounding box center [687, 153] width 99 height 20
click at [535, 163] on div "All Change" at bounding box center [525, 152] width 199 height 19
click at [471, 155] on button "Change" at bounding box center [474, 150] width 30 height 9
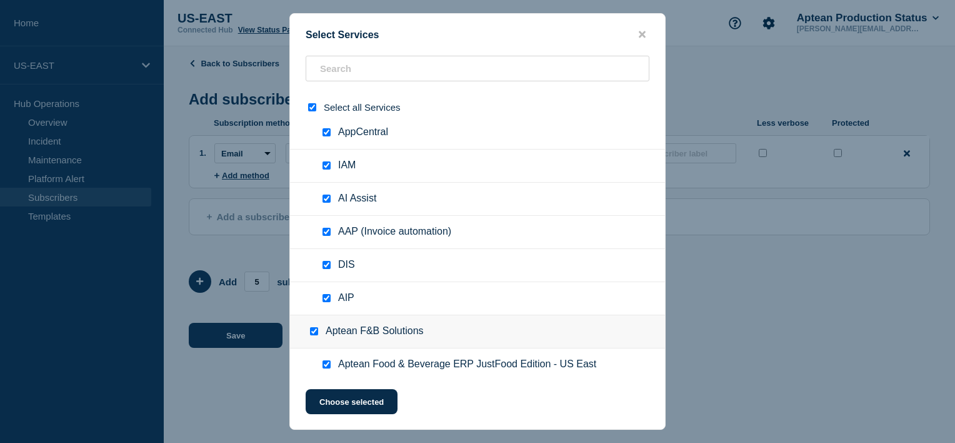
scroll to position [63, 0]
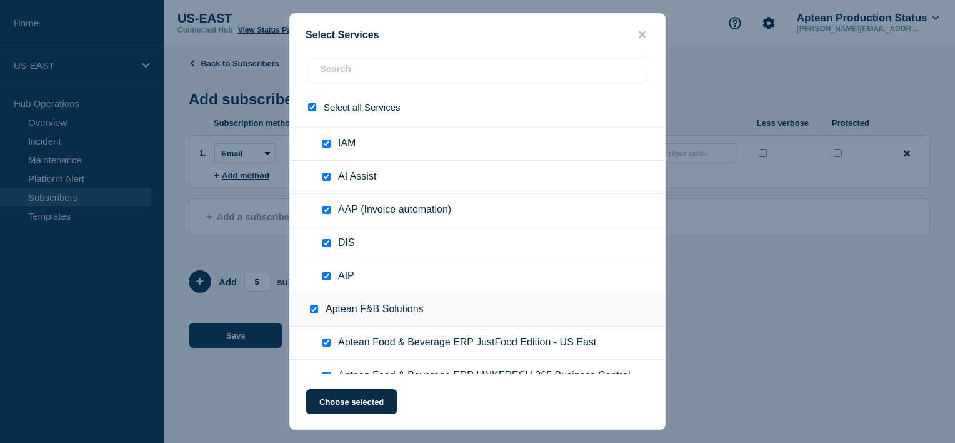
click at [315, 308] on input "Aptean F&B Solutions checkbox" at bounding box center [314, 309] width 8 height 8
checkbox input "false"
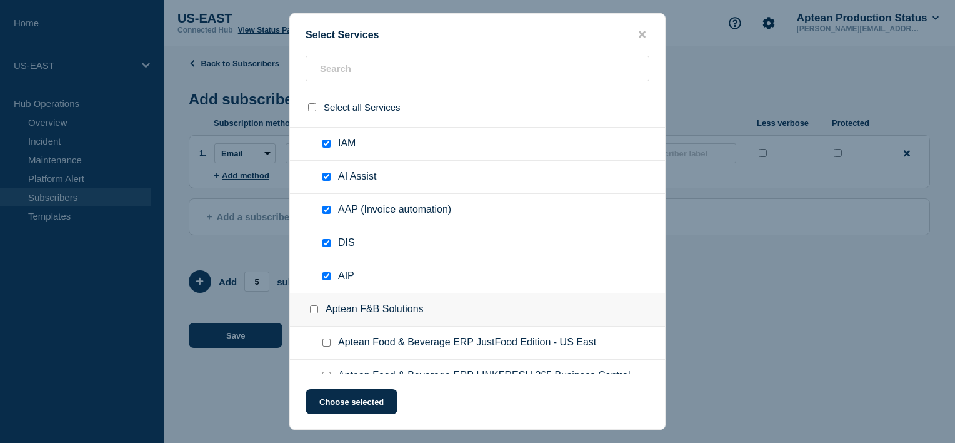
checkbox input "false"
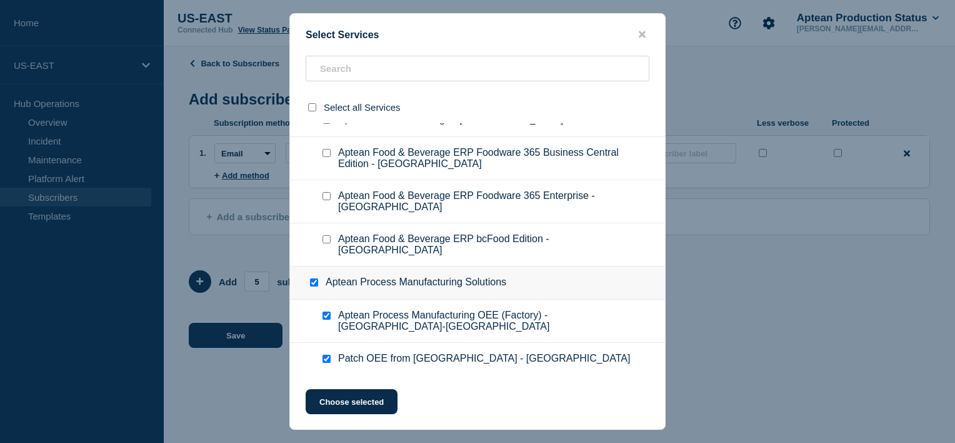
scroll to position [375, 0]
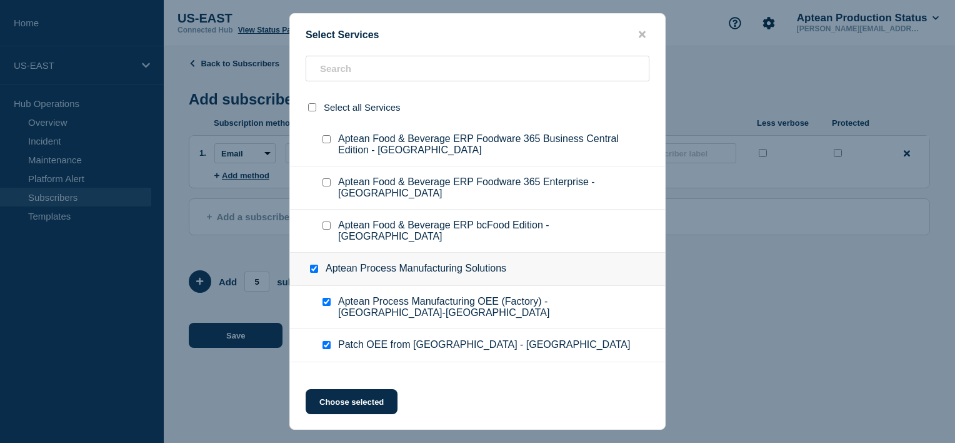
click at [316, 264] on input "Aptean Process Manufacturing Solutions checkbox" at bounding box center [314, 268] width 8 height 8
checkbox input "false"
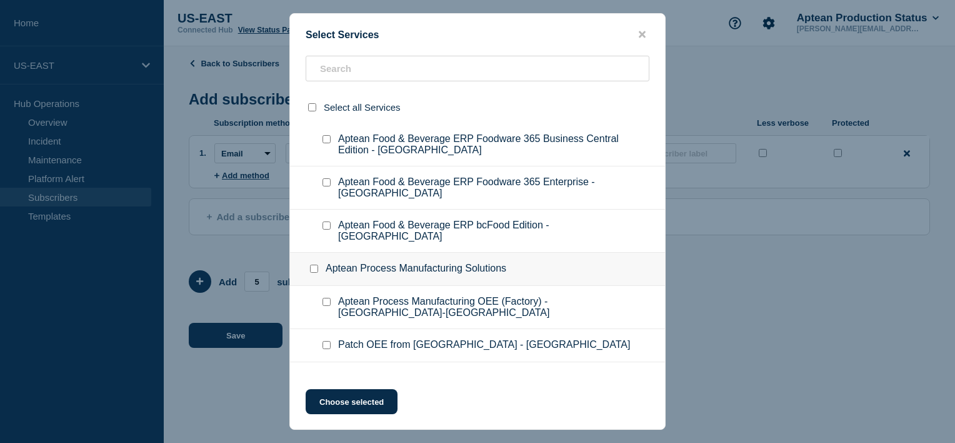
checkbox input "false"
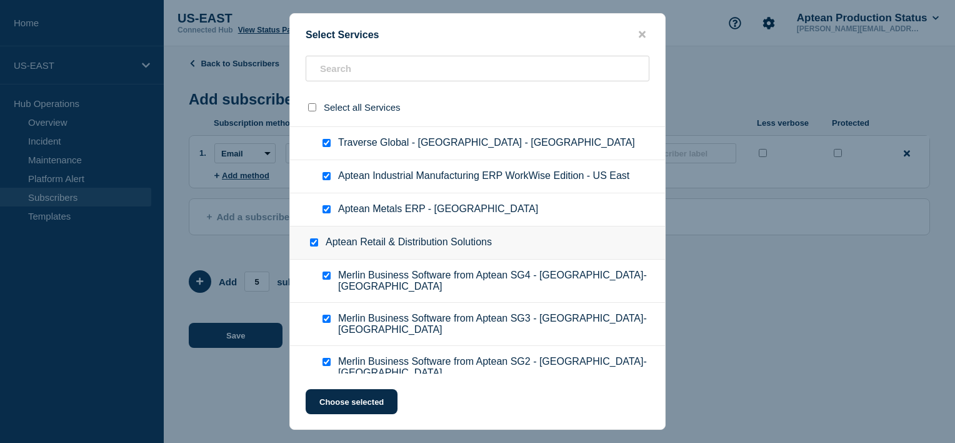
scroll to position [1251, 0]
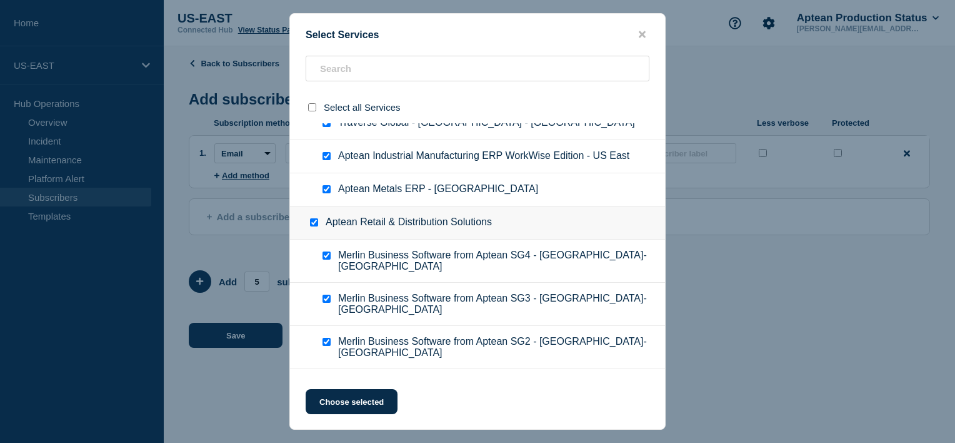
click at [308, 216] on div at bounding box center [317, 222] width 18 height 13
click at [315, 218] on input "Aptean Retail & Distribution Solutions checkbox" at bounding box center [314, 222] width 8 height 8
checkbox input "false"
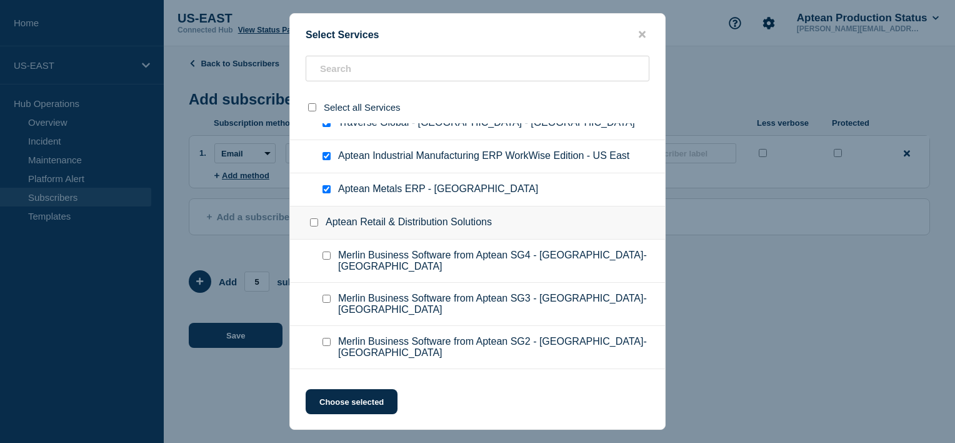
checkbox input "false"
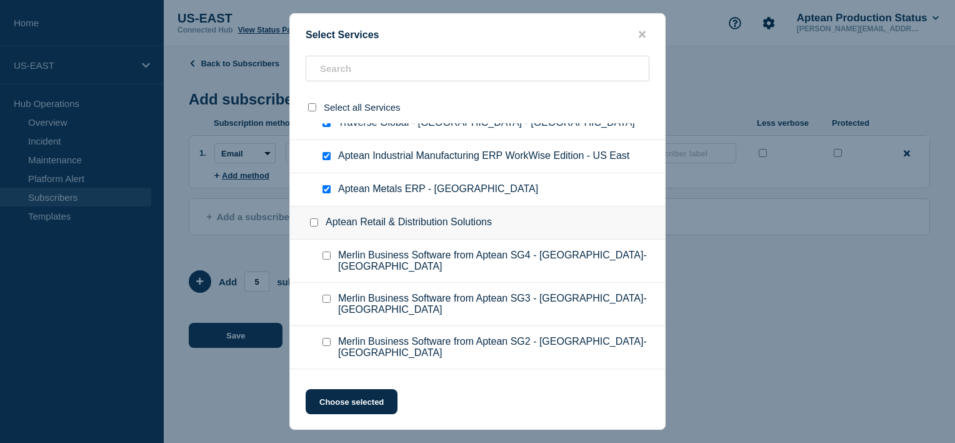
checkbox input "false"
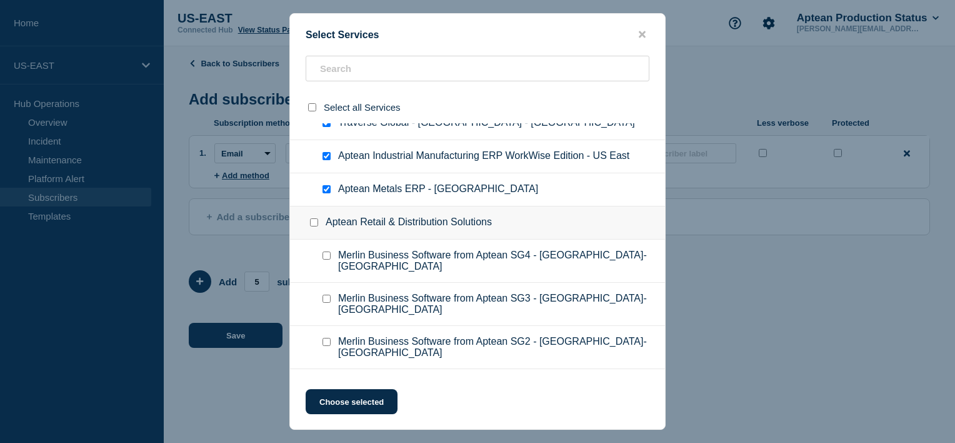
checkbox input "false"
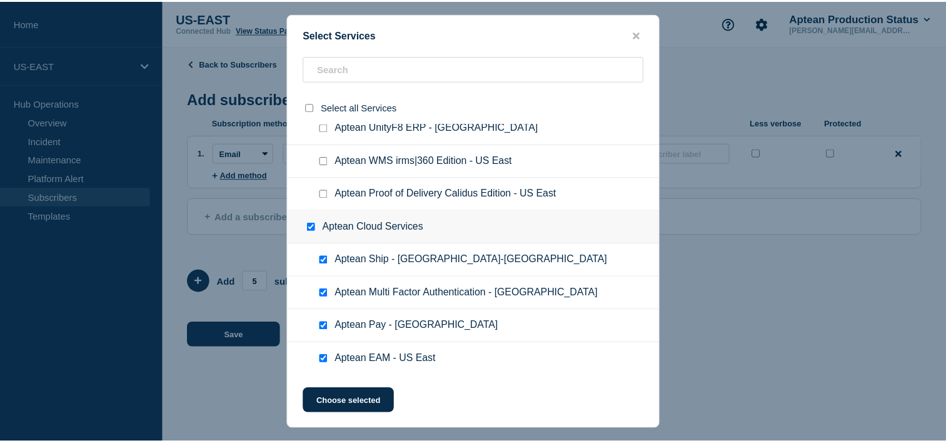
scroll to position [1815, 0]
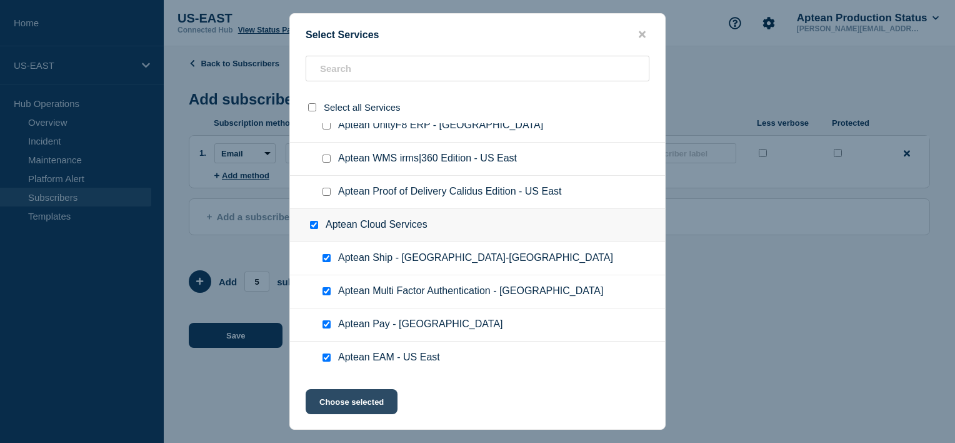
click at [342, 403] on button "Choose selected" at bounding box center [352, 401] width 92 height 25
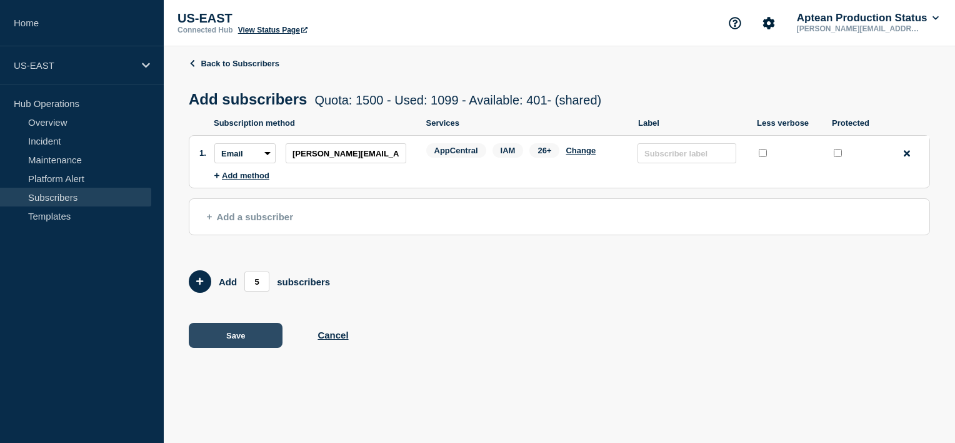
click at [234, 333] on button "Save" at bounding box center [236, 335] width 94 height 25
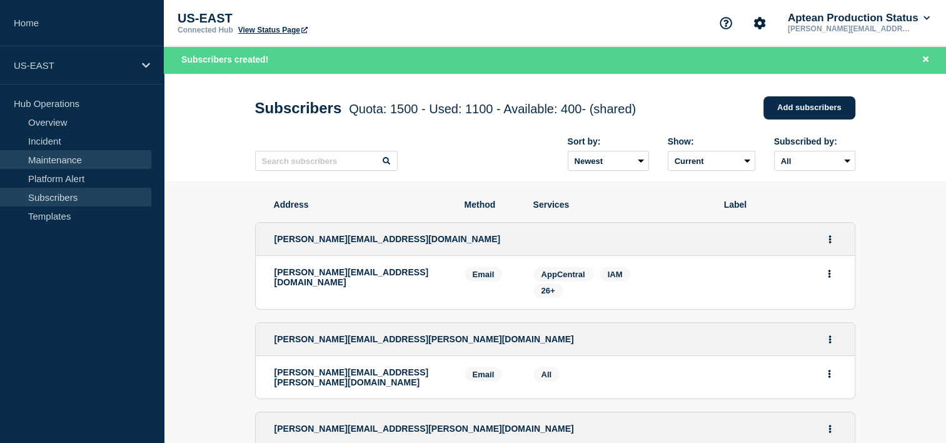
click at [58, 158] on link "Maintenance" at bounding box center [75, 159] width 151 height 19
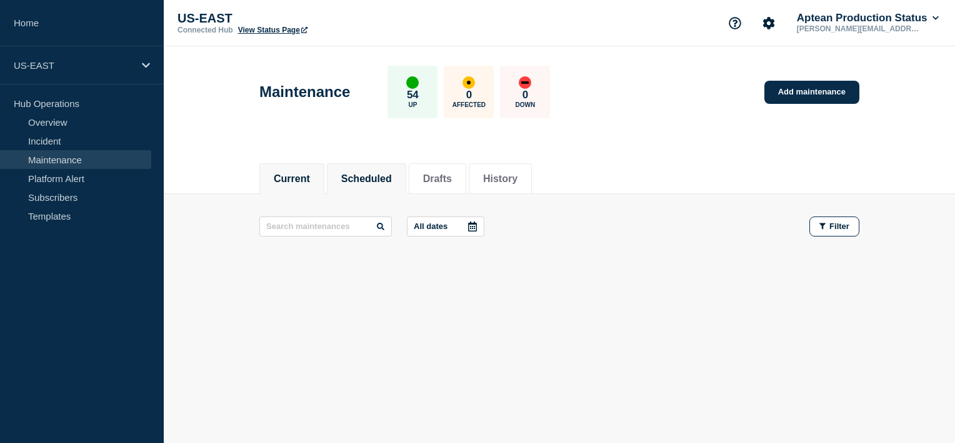
click at [392, 173] on button "Scheduled" at bounding box center [366, 178] width 51 height 11
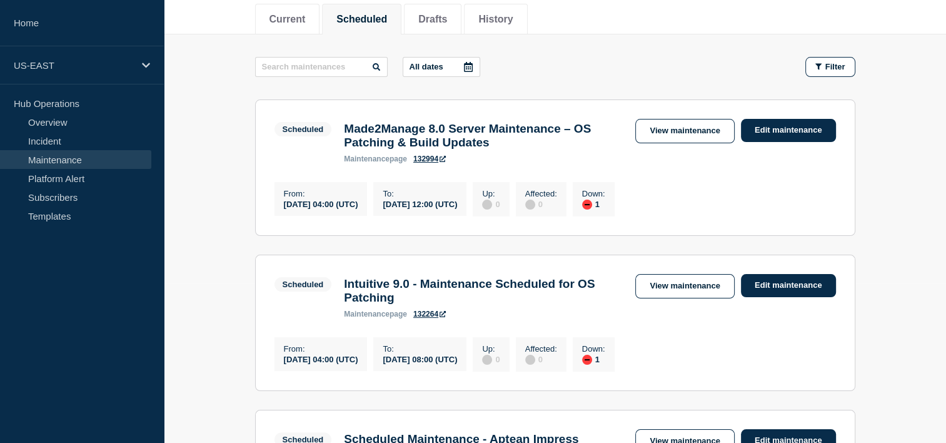
scroll to position [188, 0]
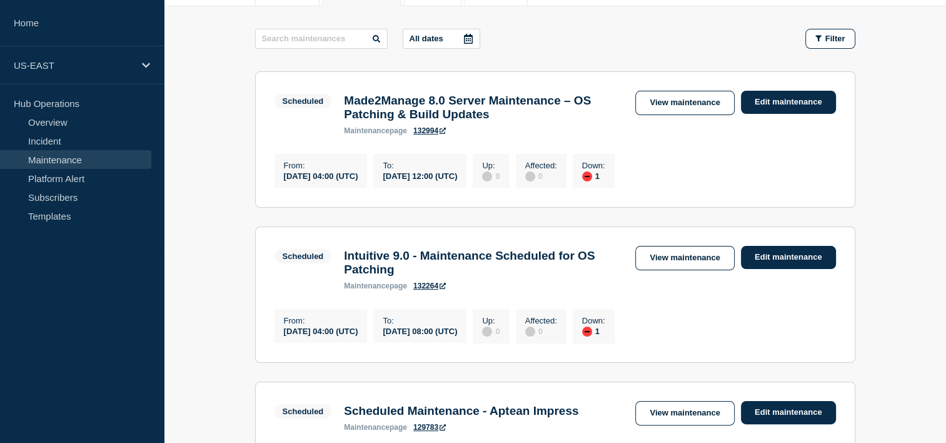
drag, startPoint x: 280, startPoint y: 343, endPoint x: 386, endPoint y: 348, distance: 106.4
click at [368, 343] on div "From : 2025-08-17 04:00 (UTC)" at bounding box center [320, 326] width 93 height 34
click at [301, 356] on section "Scheduled Intuitive 9.0 - Maintenance Scheduled for OS Patching maintenance pag…" at bounding box center [555, 294] width 600 height 136
drag, startPoint x: 286, startPoint y: 342, endPoint x: 384, endPoint y: 350, distance: 97.8
click at [368, 343] on div "From : 2025-08-17 04:00 (UTC)" at bounding box center [320, 326] width 93 height 34
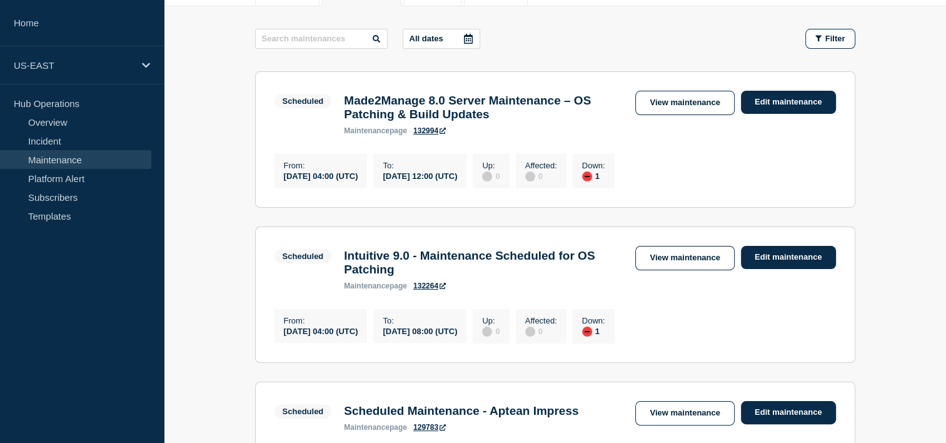
drag, startPoint x: 384, startPoint y: 350, endPoint x: 510, endPoint y: 347, distance: 125.7
click at [457, 336] on div "2025-08-17 08:00 (UTC)" at bounding box center [420, 330] width 74 height 11
click at [454, 181] on div "2025-08-17 12:00 (UTC)" at bounding box center [420, 175] width 74 height 11
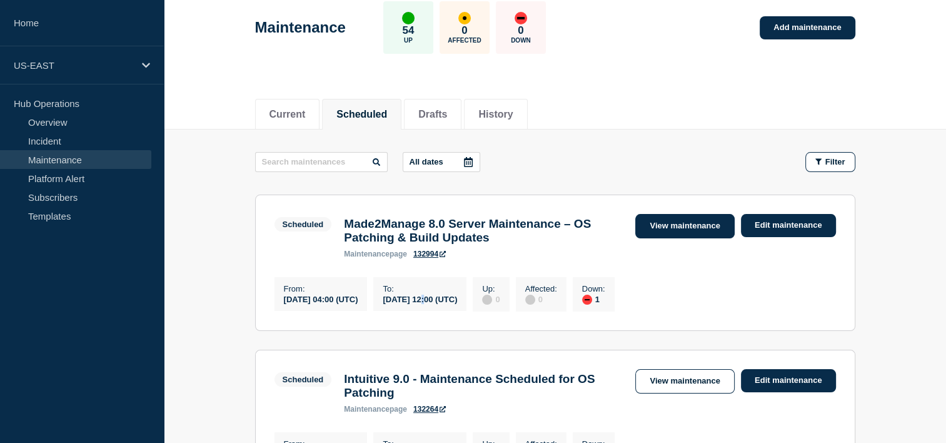
scroll to position [63, 0]
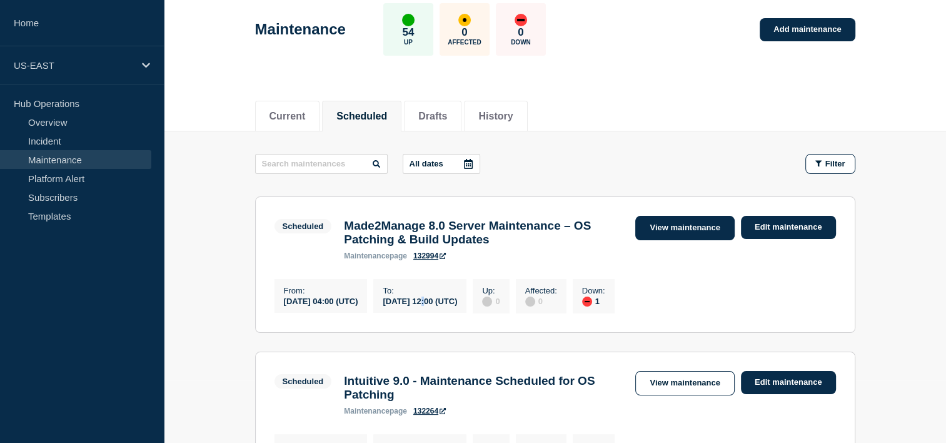
click at [693, 232] on link "View maintenance" at bounding box center [684, 228] width 99 height 24
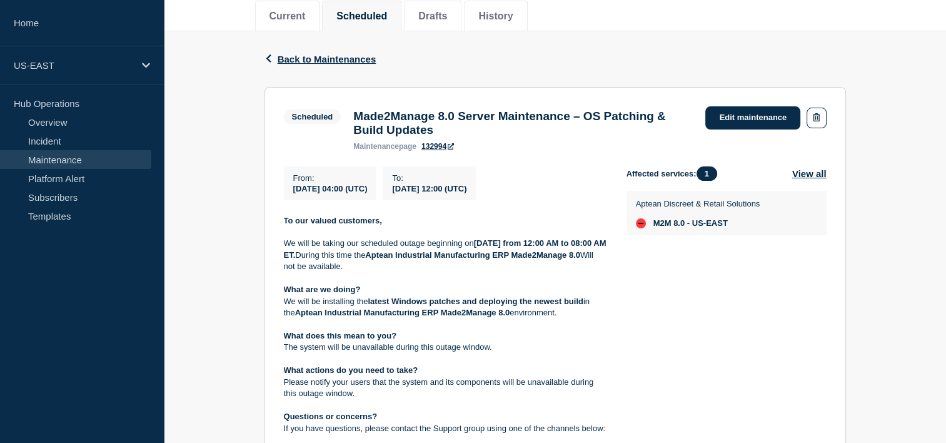
scroll to position [161, 0]
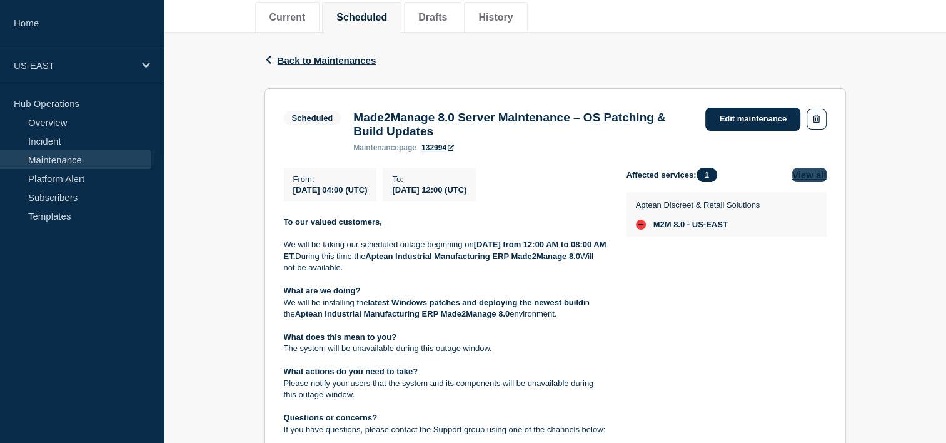
click at [805, 182] on button "View all" at bounding box center [809, 175] width 34 height 14
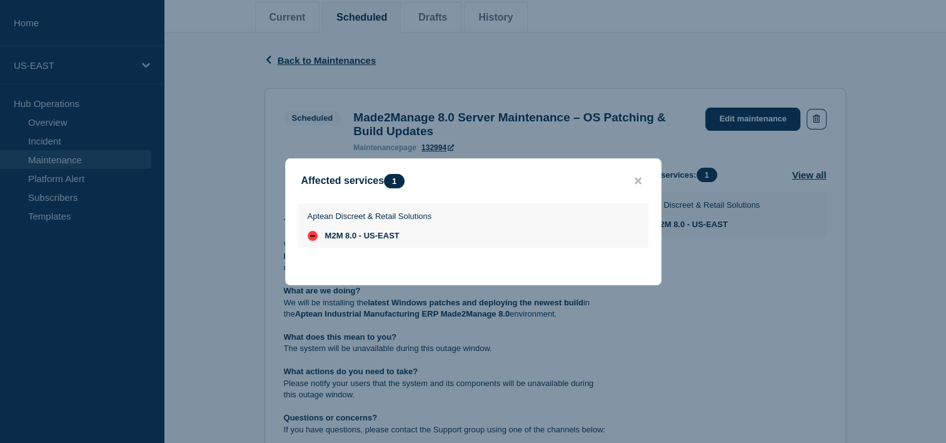
click at [633, 178] on button "close button" at bounding box center [638, 181] width 14 height 12
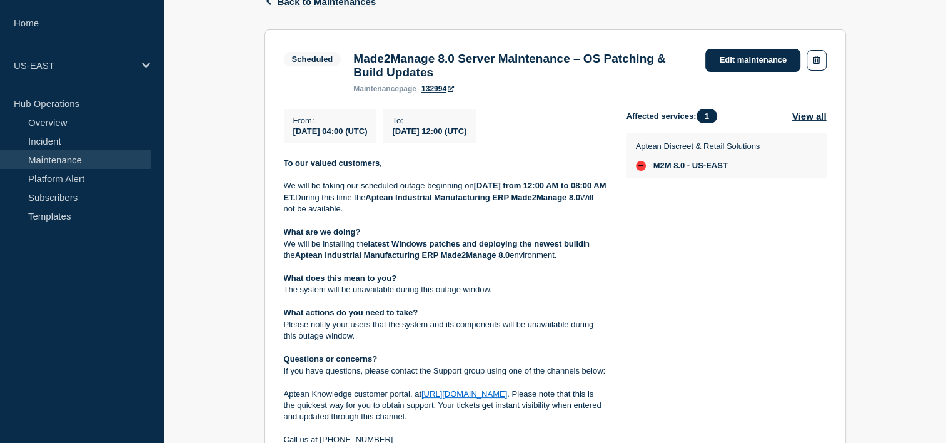
scroll to position [286, 0]
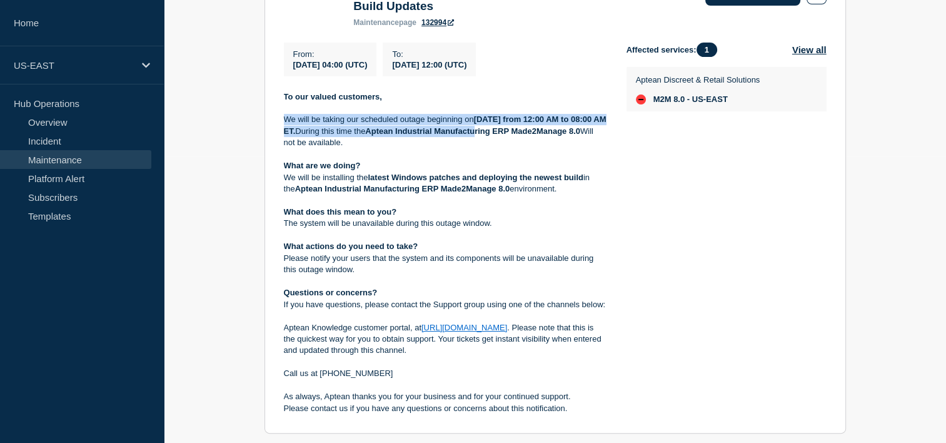
drag, startPoint x: 284, startPoint y: 125, endPoint x: 525, endPoint y: 133, distance: 240.9
click at [525, 133] on p "We will be taking our scheduled outage beginning on 17th, August 2025 from 12:0…" at bounding box center [445, 131] width 323 height 34
click at [524, 135] on strong "Aptean Industrial Manufacturing ERP Made2Manage 8.0" at bounding box center [472, 130] width 215 height 9
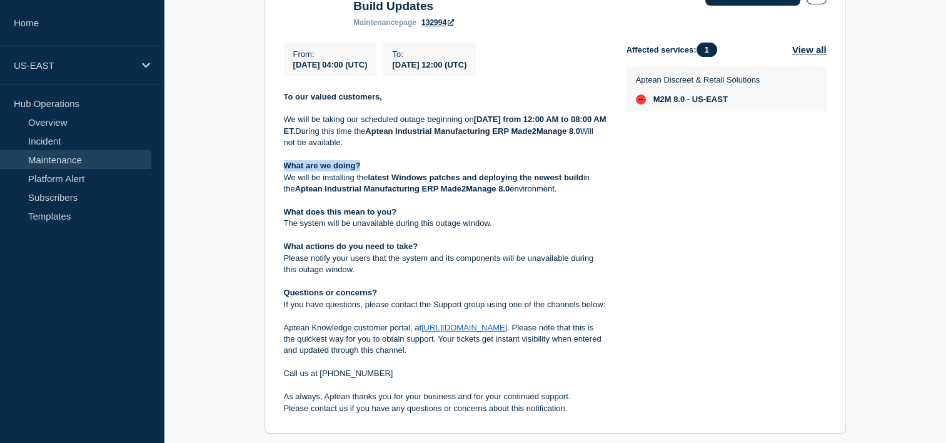
drag, startPoint x: 283, startPoint y: 171, endPoint x: 507, endPoint y: 177, distance: 223.9
click at [507, 171] on p "What are we doing?" at bounding box center [445, 165] width 323 height 11
drag, startPoint x: 507, startPoint y: 177, endPoint x: 383, endPoint y: 193, distance: 124.9
click at [407, 190] on p "We will be installing the latest Windows patches and deploying the newest build…" at bounding box center [445, 183] width 323 height 23
drag, startPoint x: 293, startPoint y: 228, endPoint x: 562, endPoint y: 237, distance: 269.0
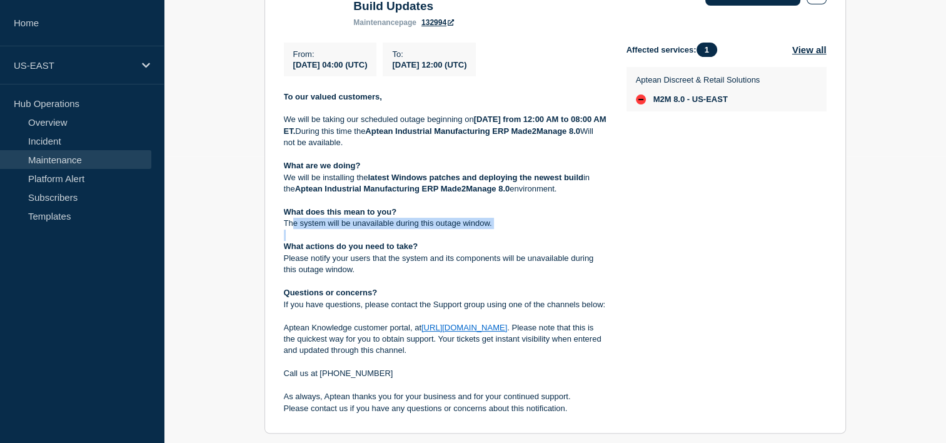
click at [562, 237] on div "To our valued customers, We will be taking our scheduled outage beginning on 17…" at bounding box center [445, 252] width 323 height 323
click at [385, 214] on strong "What does this mean to you?" at bounding box center [340, 211] width 113 height 9
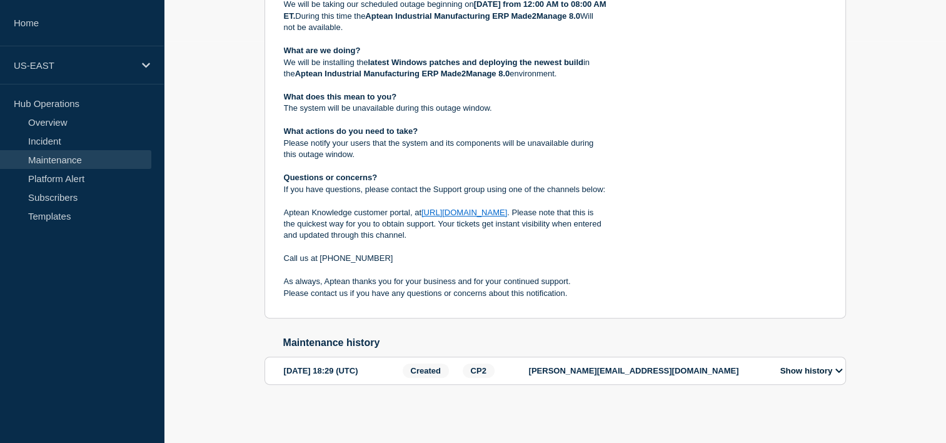
scroll to position [411, 0]
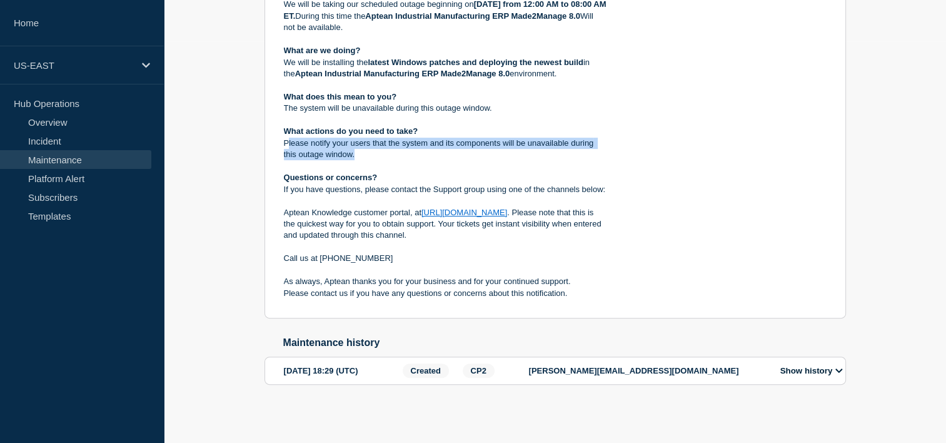
drag, startPoint x: 286, startPoint y: 140, endPoint x: 474, endPoint y: 151, distance: 188.5
click at [474, 151] on p "Please notify your users that the system and its components will be unavailable…" at bounding box center [445, 149] width 323 height 23
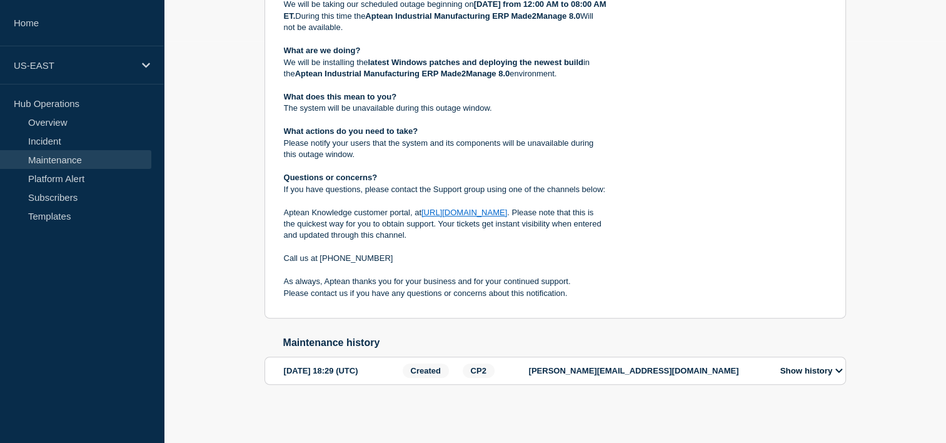
click at [334, 188] on p "If you have questions, please contact the Support group using one of the channe…" at bounding box center [445, 189] width 323 height 11
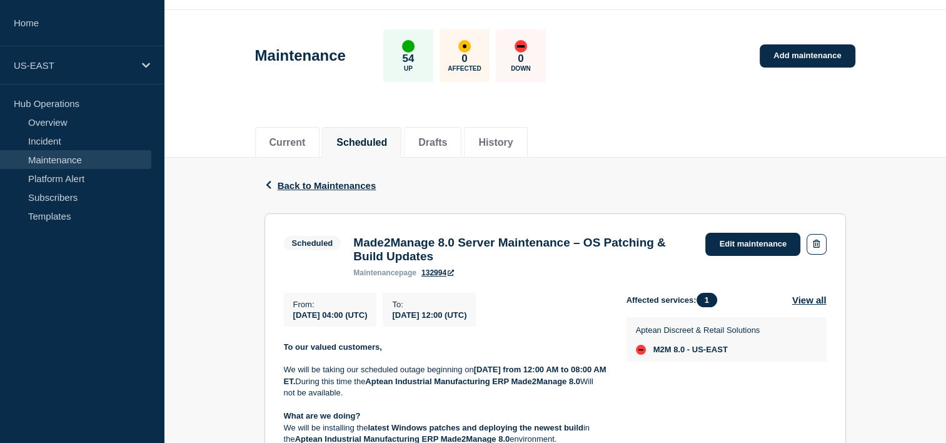
scroll to position [0, 0]
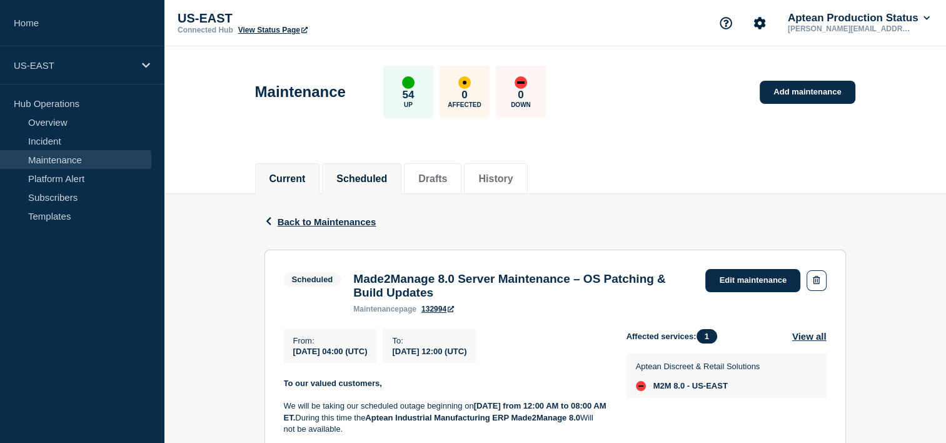
click at [302, 176] on button "Current" at bounding box center [287, 178] width 36 height 11
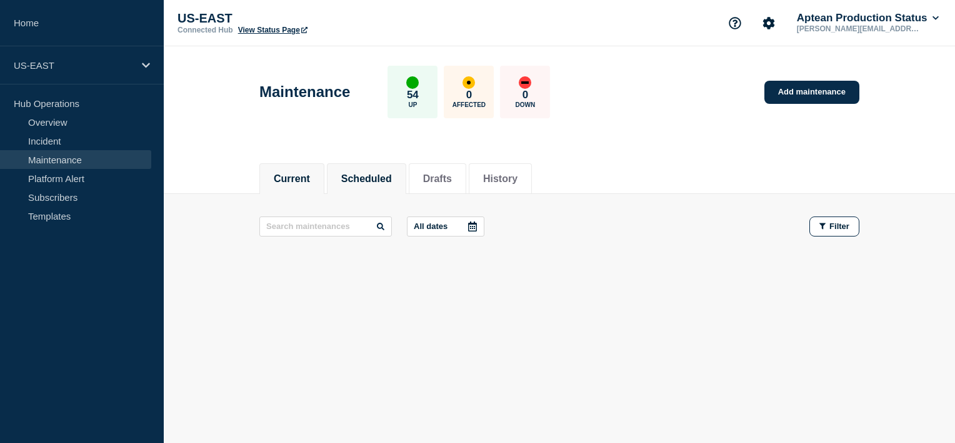
click at [385, 176] on button "Scheduled" at bounding box center [366, 178] width 51 height 11
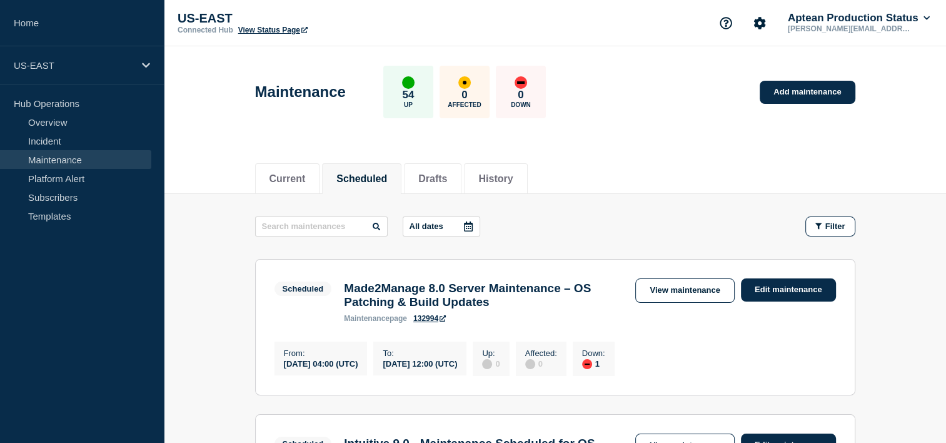
click at [546, 100] on div "0 Down" at bounding box center [521, 92] width 50 height 53
click at [515, 184] on li "History" at bounding box center [495, 178] width 63 height 31
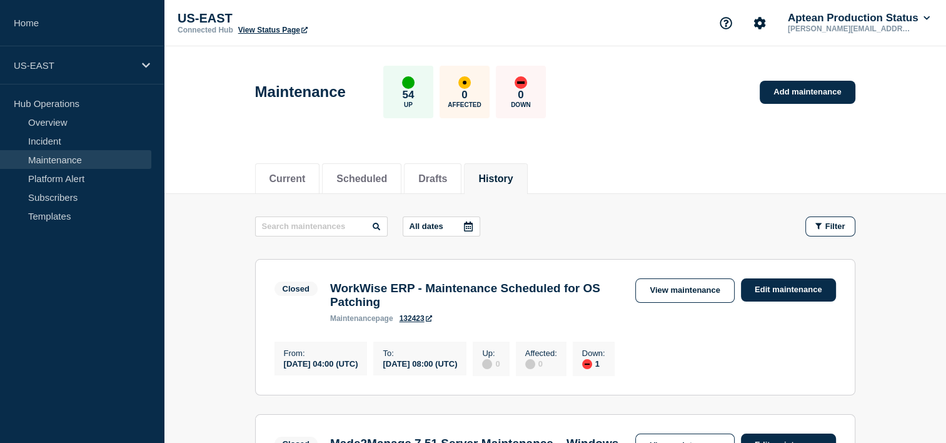
click at [570, 74] on div "Maintenance 54 Up 0 Affected 0 Down Add maintenance" at bounding box center [555, 87] width 628 height 76
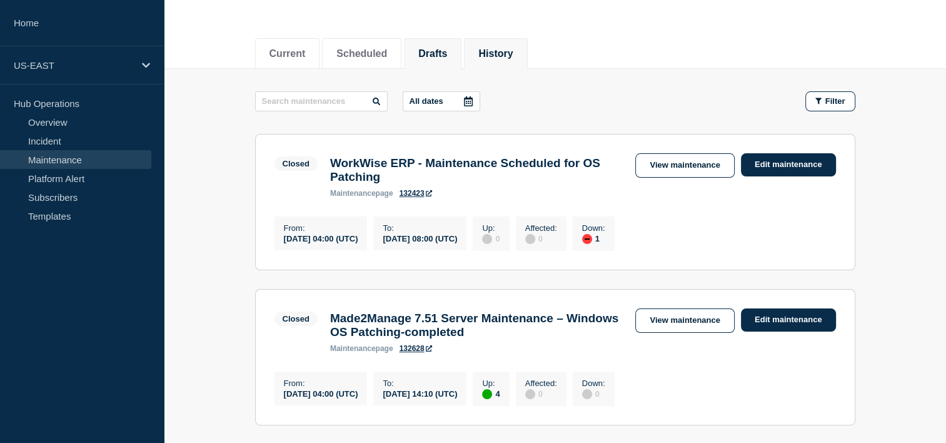
click at [447, 51] on button "Drafts" at bounding box center [432, 53] width 29 height 11
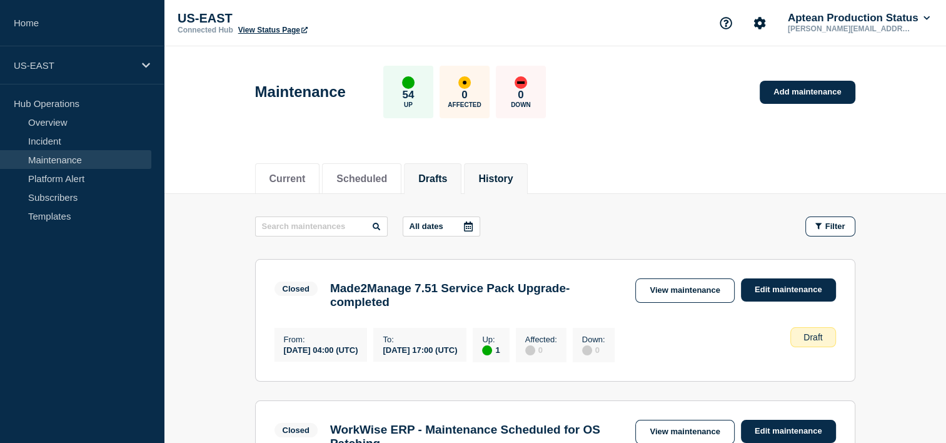
click at [516, 163] on li "History" at bounding box center [495, 178] width 63 height 31
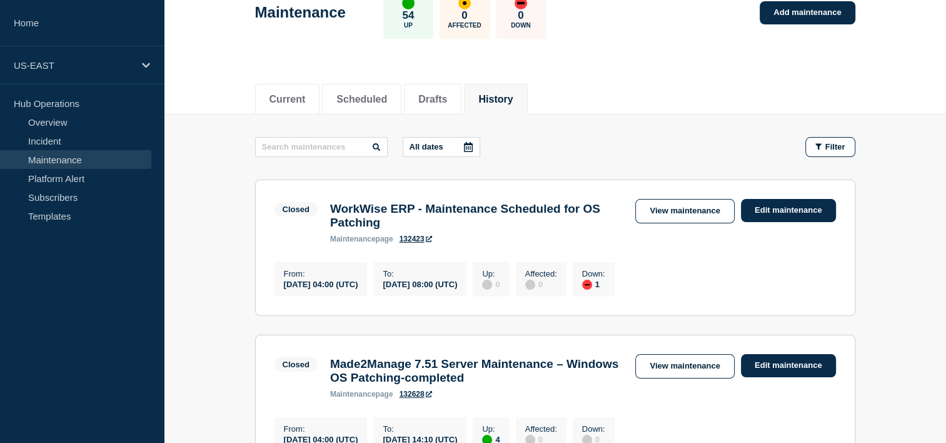
scroll to position [250, 0]
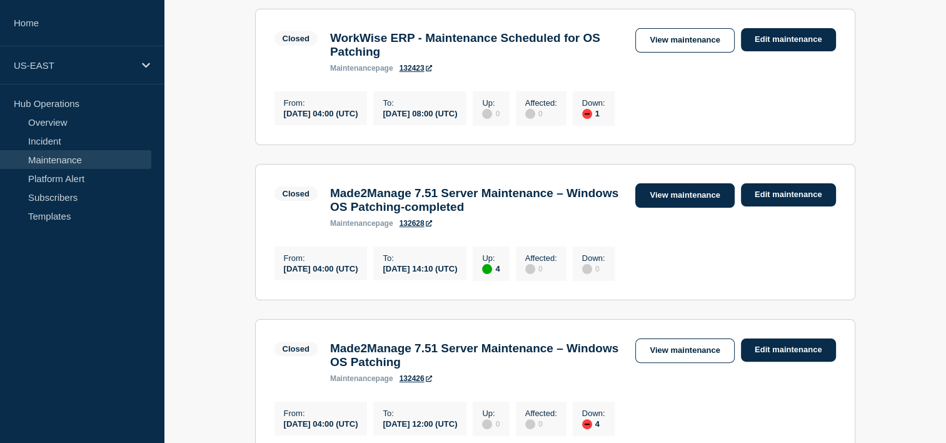
click at [680, 199] on link "View maintenance" at bounding box center [684, 195] width 99 height 24
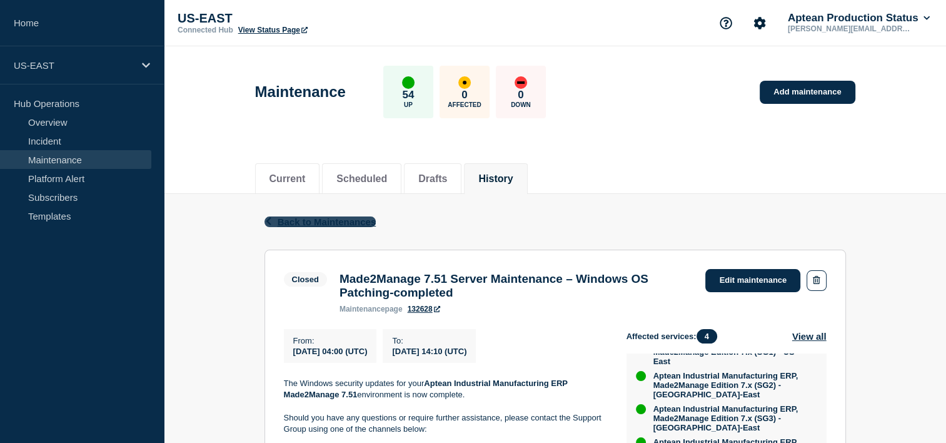
click at [269, 217] on icon "button" at bounding box center [268, 221] width 5 height 8
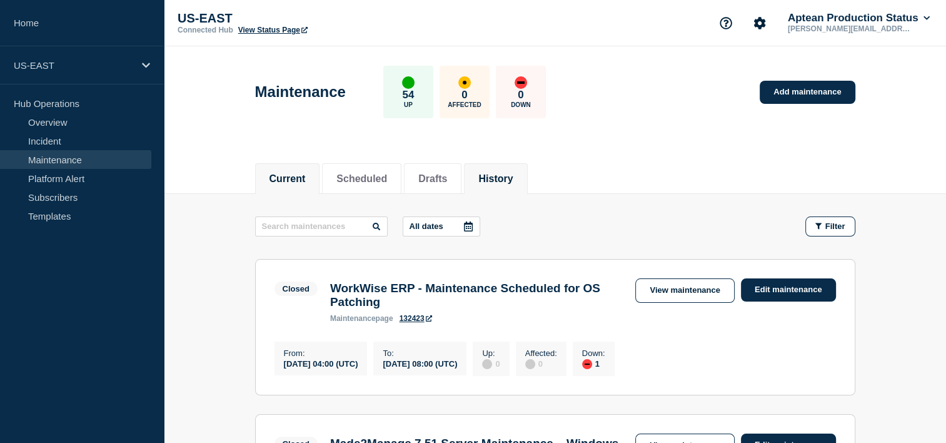
click at [297, 173] on button "Current" at bounding box center [287, 178] width 36 height 11
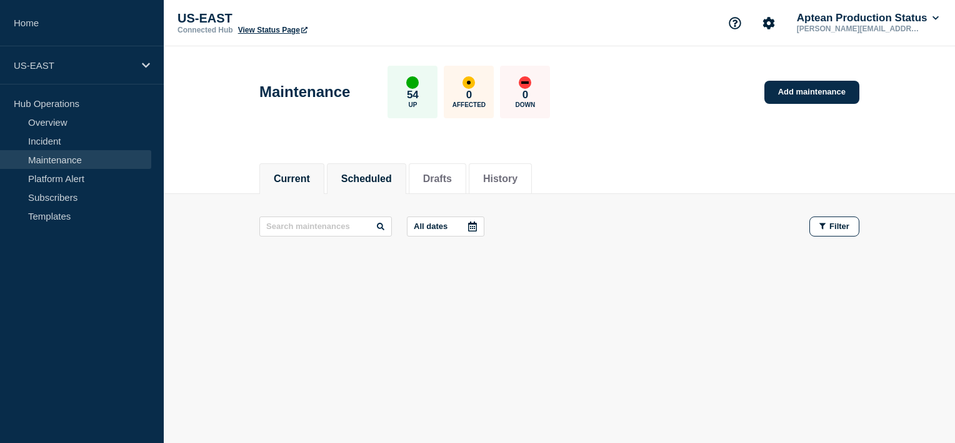
click at [383, 174] on button "Scheduled" at bounding box center [366, 178] width 51 height 11
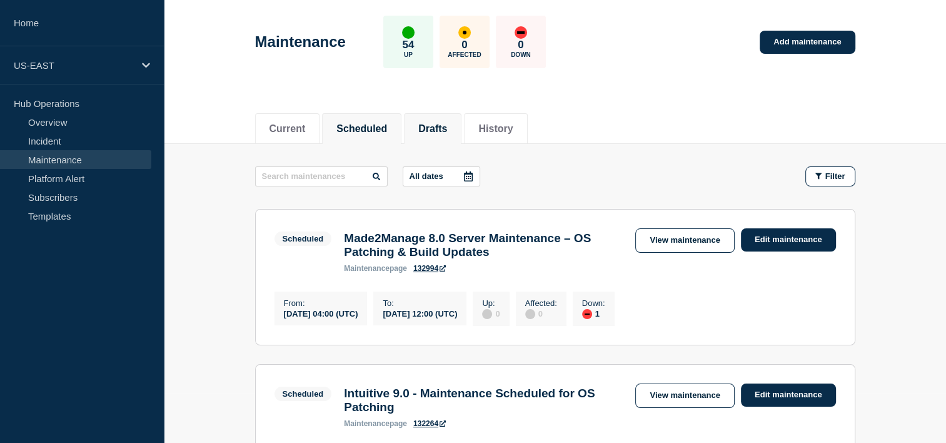
scroll to position [125, 0]
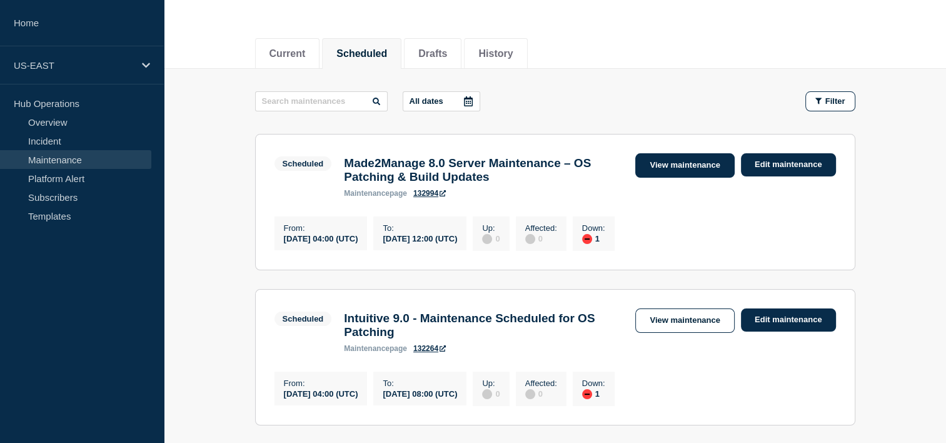
click at [668, 158] on link "View maintenance" at bounding box center [684, 165] width 99 height 24
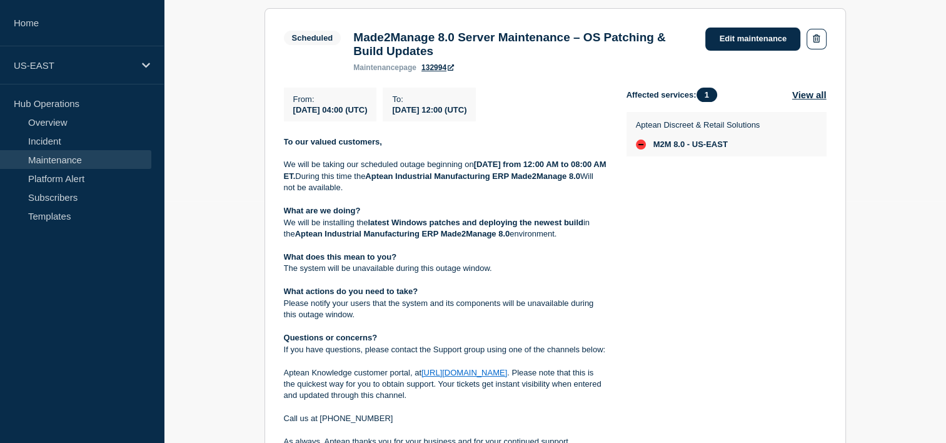
scroll to position [250, 0]
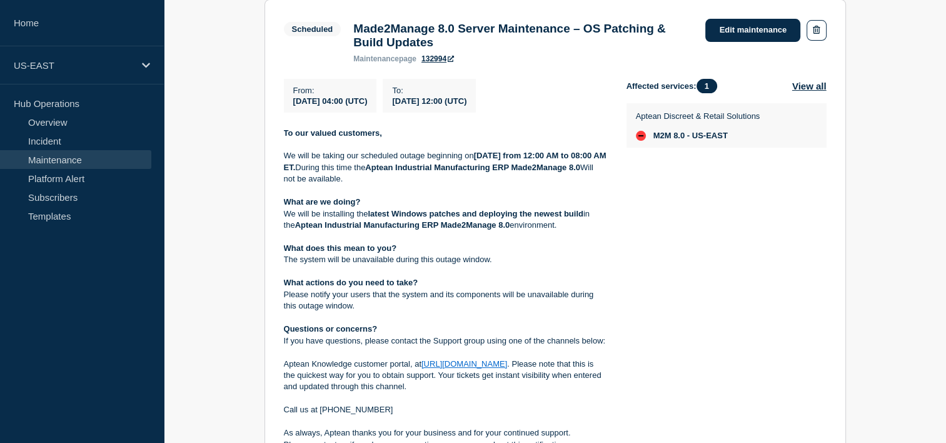
click at [662, 256] on div "Affected services: 1 View all Aptean Discreet & Retail Solutions M2M 8.0 - US-E…" at bounding box center [727, 265] width 200 height 372
drag, startPoint x: 473, startPoint y: 160, endPoint x: 545, endPoint y: 160, distance: 71.3
click at [545, 160] on p "We will be taking our scheduled outage beginning on 17th, August 2025 from 12:0…" at bounding box center [445, 167] width 323 height 34
drag, startPoint x: 292, startPoint y: 174, endPoint x: 348, endPoint y: 176, distance: 55.7
click at [348, 176] on p "We will be taking our scheduled outage beginning on 17th, August 2025 from 12:0…" at bounding box center [445, 167] width 323 height 34
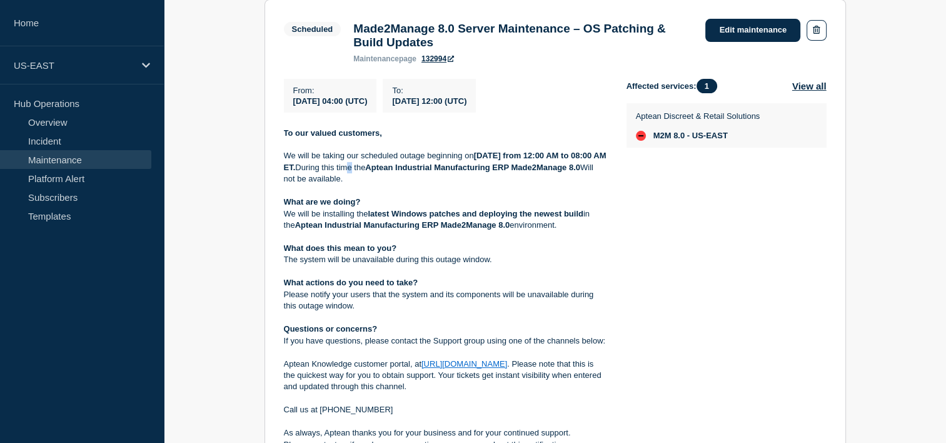
drag, startPoint x: 348, startPoint y: 176, endPoint x: 394, endPoint y: 179, distance: 46.4
click at [394, 179] on p "We will be taking our scheduled outage beginning on 17th, August 2025 from 12:0…" at bounding box center [445, 167] width 323 height 34
drag, startPoint x: 394, startPoint y: 179, endPoint x: 443, endPoint y: 181, distance: 48.8
click at [443, 181] on p "We will be taking our scheduled outage beginning on 17th, August 2025 from 12:0…" at bounding box center [445, 167] width 323 height 34
drag, startPoint x: 443, startPoint y: 181, endPoint x: 373, endPoint y: 193, distance: 71.0
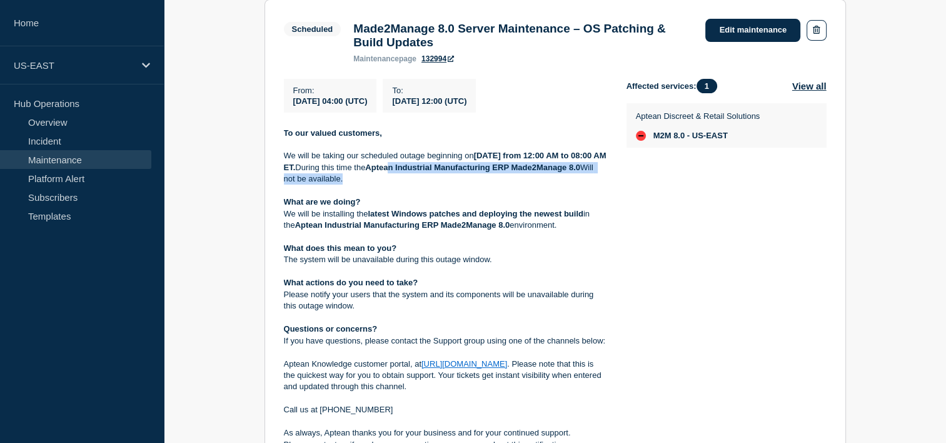
click at [373, 193] on div "To our valued customers, We will be taking our scheduled outage beginning on 17…" at bounding box center [445, 289] width 323 height 323
click at [299, 218] on p "We will be installing the latest Windows patches and deploying the newest build…" at bounding box center [445, 219] width 323 height 23
drag, startPoint x: 299, startPoint y: 218, endPoint x: 285, endPoint y: 209, distance: 17.2
click at [286, 206] on strong "What are we doing?" at bounding box center [322, 201] width 77 height 9
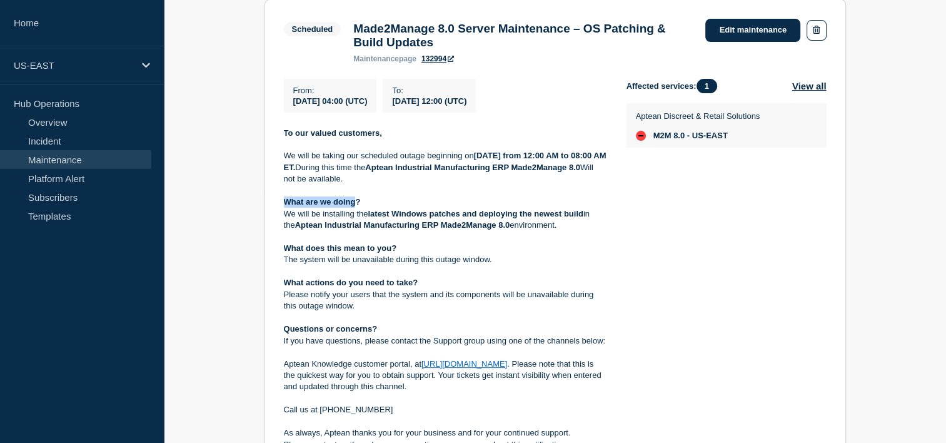
drag, startPoint x: 336, startPoint y: 209, endPoint x: 358, endPoint y: 213, distance: 22.2
click at [358, 206] on strong "What are we doing?" at bounding box center [322, 201] width 77 height 9
drag, startPoint x: 358, startPoint y: 213, endPoint x: 273, endPoint y: 219, distance: 84.7
click at [273, 219] on section "Scheduled Made2Manage 8.0 Server Maintenance – OS Patching & Build Updates main…" at bounding box center [554, 234] width 581 height 471
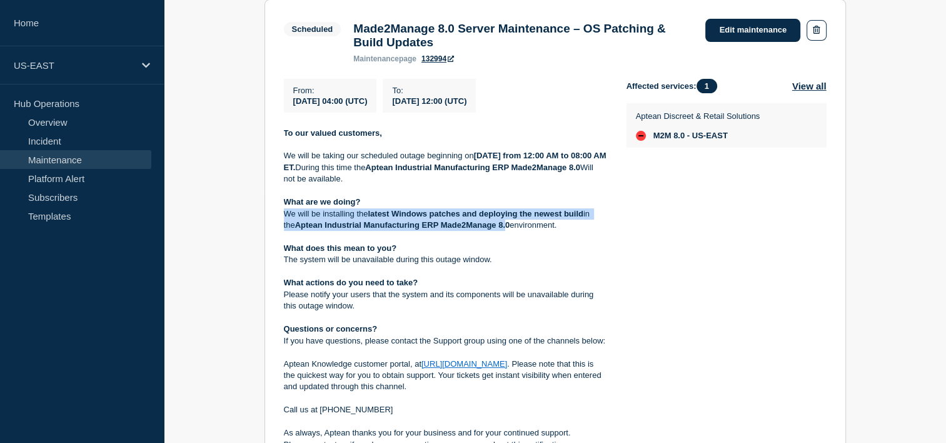
drag, startPoint x: 347, startPoint y: 226, endPoint x: 508, endPoint y: 233, distance: 161.5
click at [508, 231] on p "We will be installing the latest Windows patches and deploying the newest build…" at bounding box center [445, 219] width 323 height 23
drag, startPoint x: 508, startPoint y: 233, endPoint x: 491, endPoint y: 233, distance: 17.5
click at [491, 229] on strong "Aptean Industrial Manufacturing ERP Made2Manage 8.0" at bounding box center [402, 224] width 215 height 9
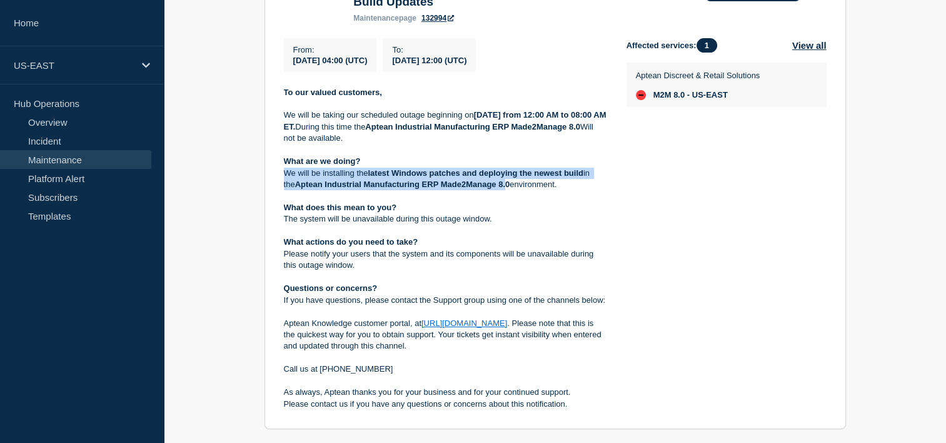
scroll to position [313, 0]
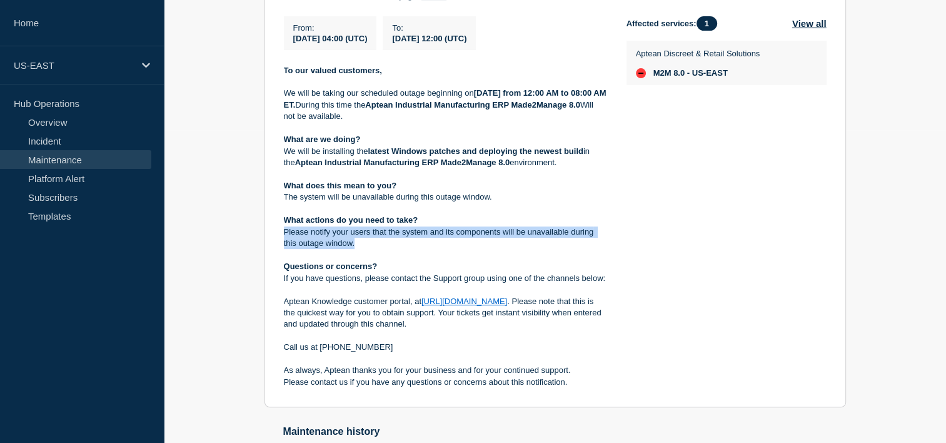
drag, startPoint x: 284, startPoint y: 239, endPoint x: 382, endPoint y: 248, distance: 98.6
click at [382, 248] on p "Please notify your users that the system and its components will be unavailable…" at bounding box center [445, 237] width 323 height 23
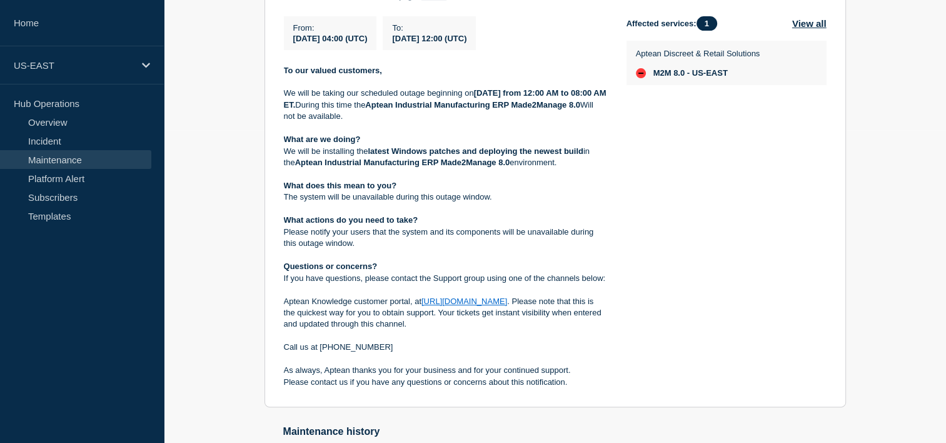
drag, startPoint x: 382, startPoint y: 248, endPoint x: 365, endPoint y: 258, distance: 20.2
click at [365, 258] on p at bounding box center [445, 254] width 323 height 11
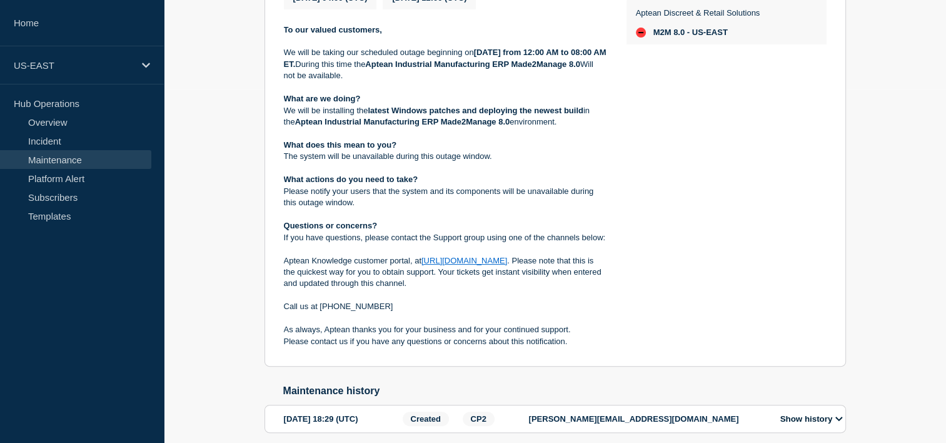
scroll to position [375, 0]
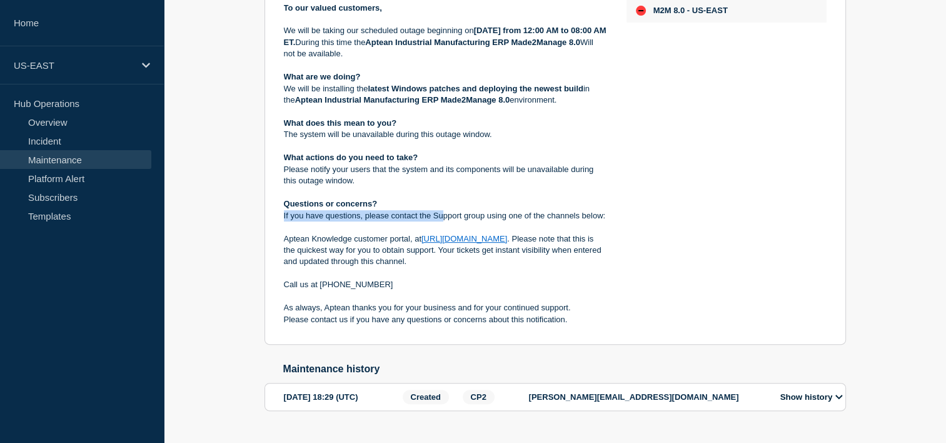
drag, startPoint x: 313, startPoint y: 223, endPoint x: 441, endPoint y: 227, distance: 128.2
click at [441, 221] on p "If you have questions, please contact the Support group using one of the channe…" at bounding box center [445, 215] width 323 height 11
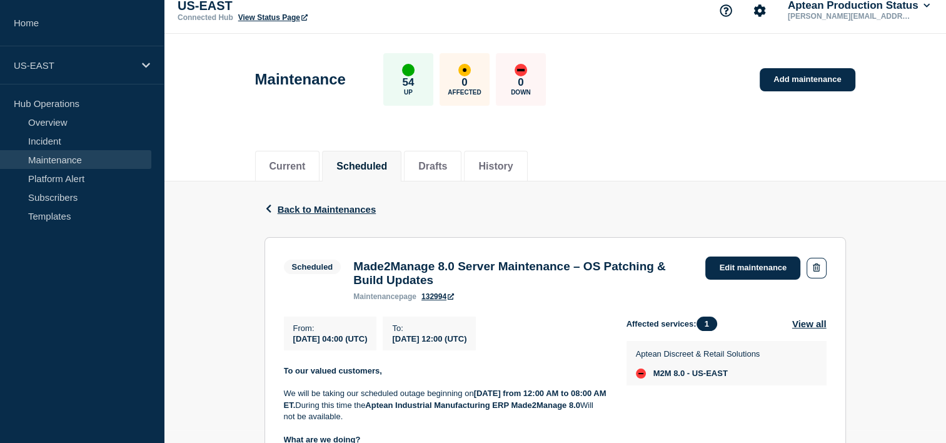
scroll to position [0, 0]
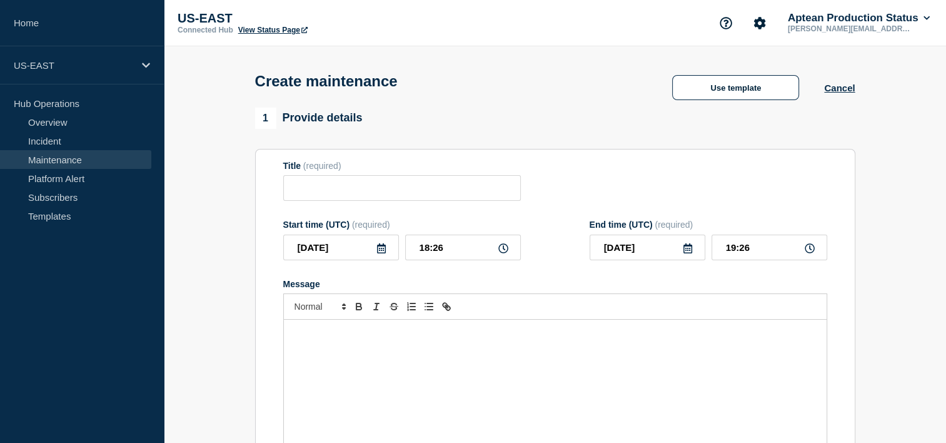
click at [48, 160] on link "Maintenance" at bounding box center [75, 159] width 151 height 19
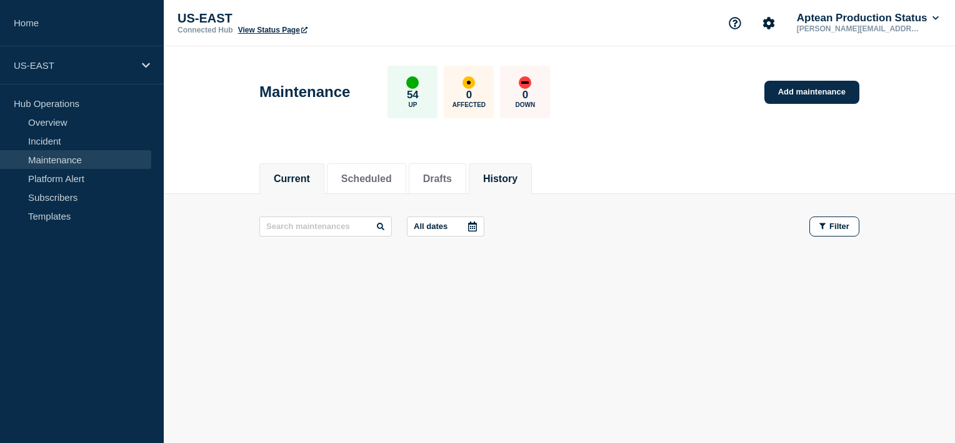
click at [511, 179] on button "History" at bounding box center [500, 178] width 34 height 11
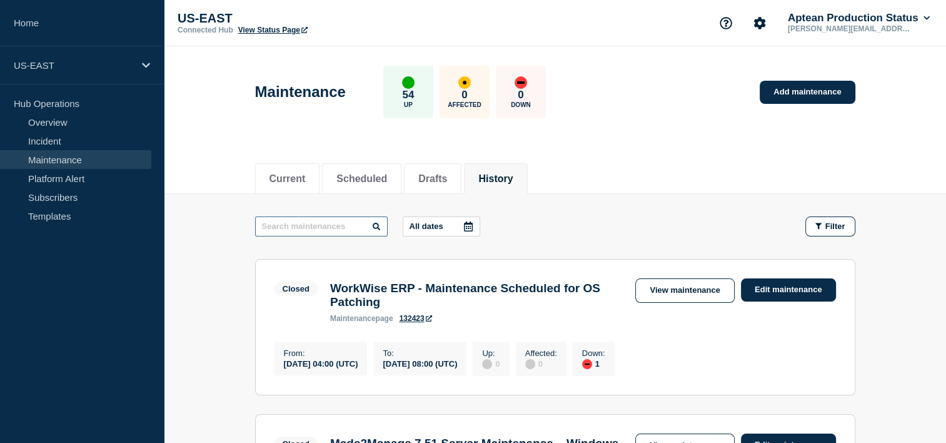
click at [301, 221] on input "text" at bounding box center [321, 226] width 133 height 20
paste input "Made2Manage 8.0 Server Maintenance – OS Patching & Build Updates"
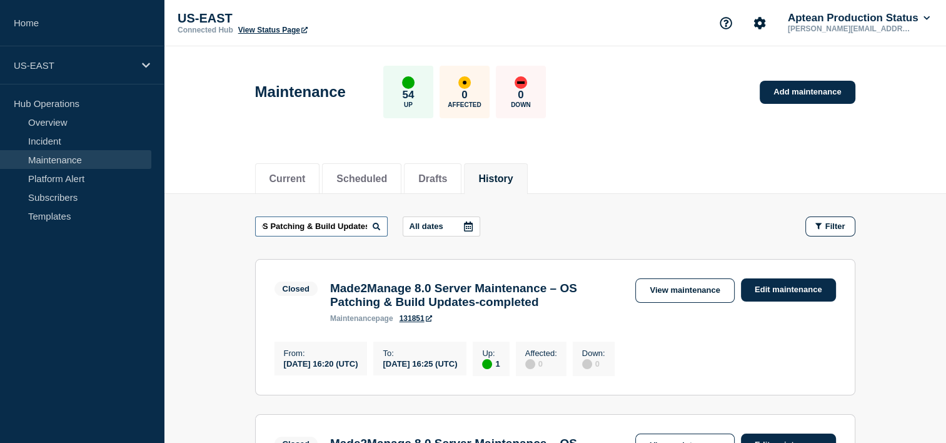
drag, startPoint x: 305, startPoint y: 225, endPoint x: 431, endPoint y: 227, distance: 126.3
click at [431, 227] on div "Made2Manage 8.0 Server Maintenance – OS Patching & Build Updates All dates" at bounding box center [370, 226] width 230 height 20
type input "Made2Manage 8.0 Server Maintenance – OS Patching"
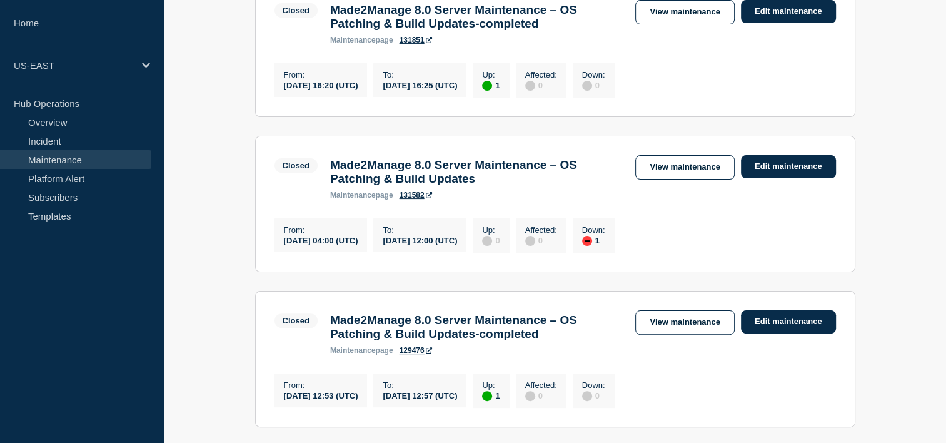
scroll to position [250, 0]
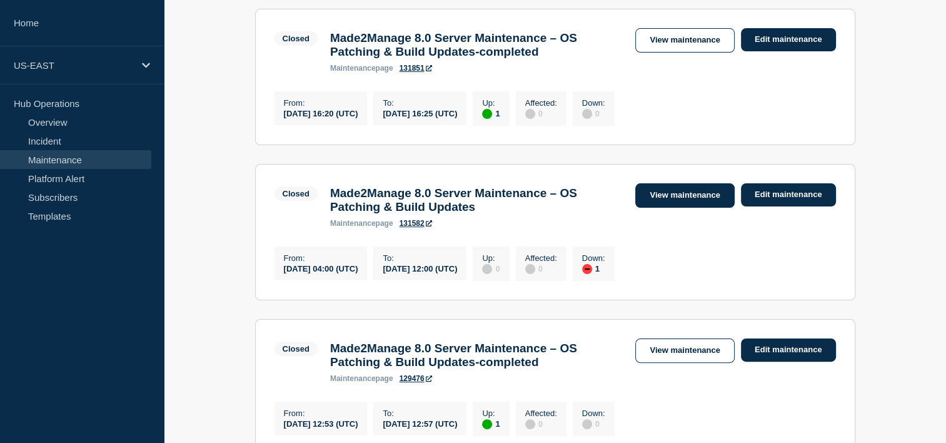
click at [683, 197] on link "View maintenance" at bounding box center [684, 195] width 99 height 24
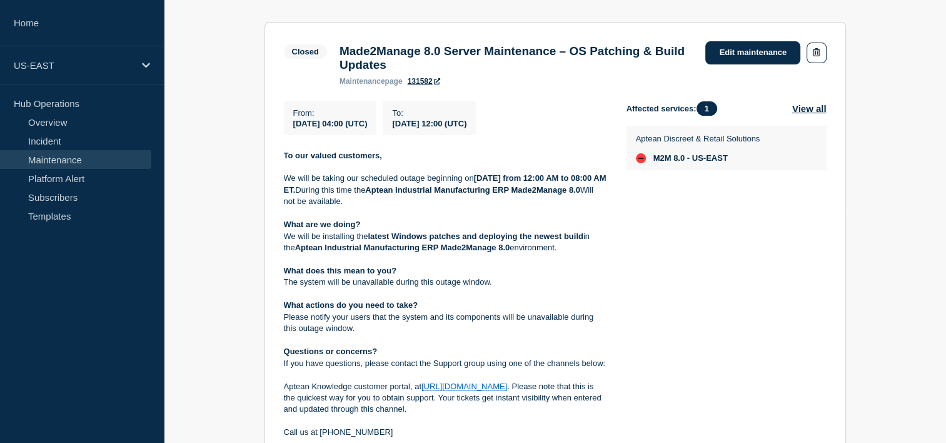
scroll to position [250, 0]
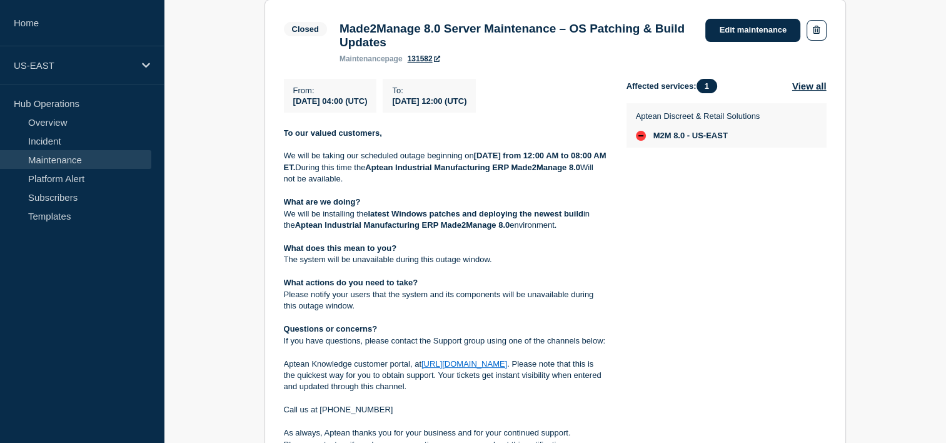
click at [662, 279] on div "Affected services: 1 View all Aptean Discreet & Retail Solutions M2M 8.0 - US-E…" at bounding box center [727, 276] width 200 height 395
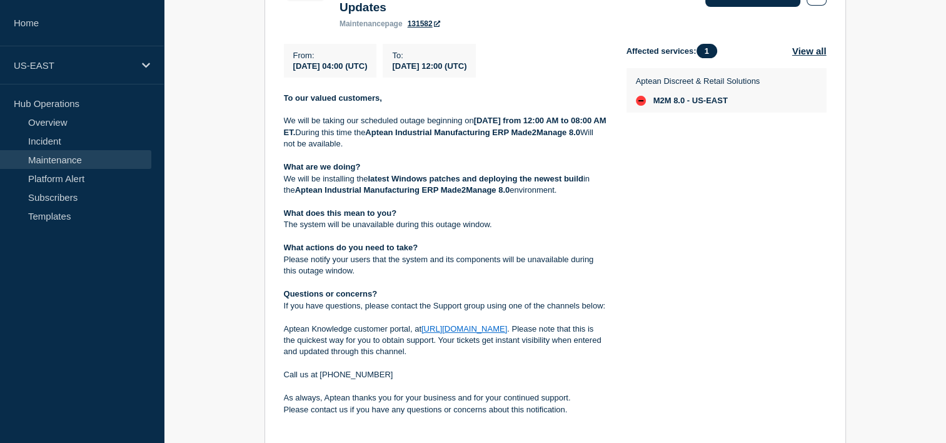
scroll to position [313, 0]
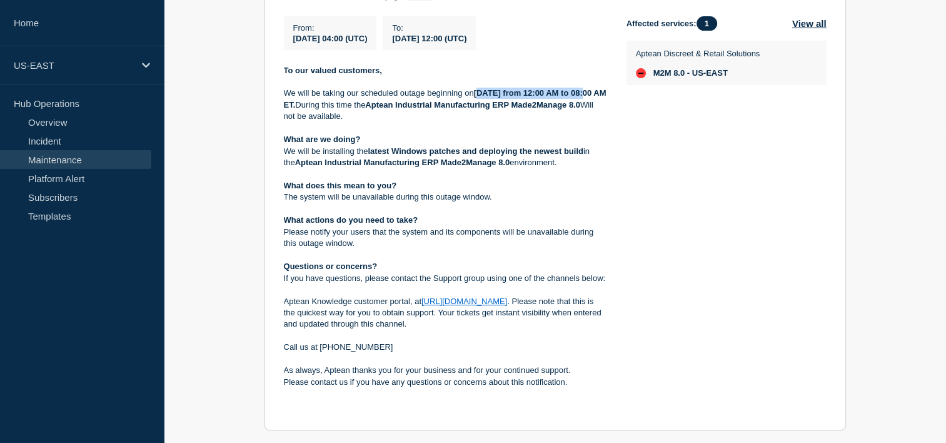
drag, startPoint x: 523, startPoint y: 100, endPoint x: 579, endPoint y: 100, distance: 56.3
click at [579, 100] on strong "[DATE] from 12:00 AM to 08:00 AM ET." at bounding box center [446, 98] width 325 height 21
drag, startPoint x: 579, startPoint y: 100, endPoint x: 350, endPoint y: 103, distance: 228.9
click at [350, 103] on p "We will be taking our scheduled outage beginning on [DATE] from 12:00 AM to 08:…" at bounding box center [445, 105] width 323 height 34
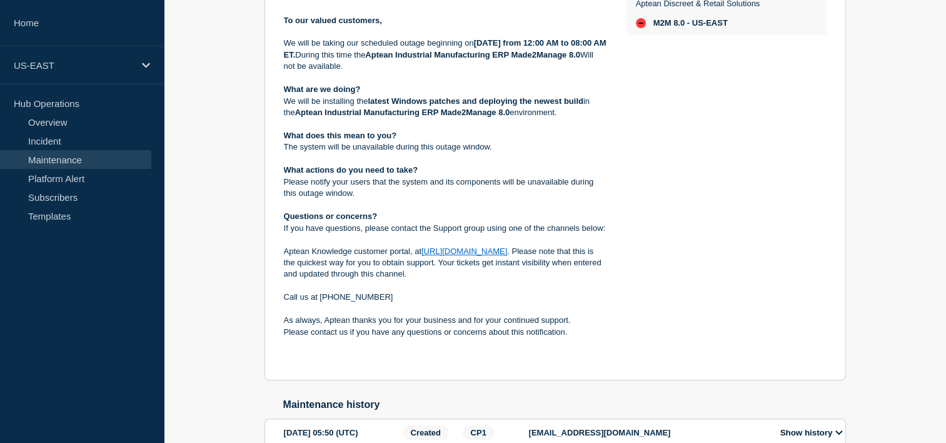
scroll to position [435, 0]
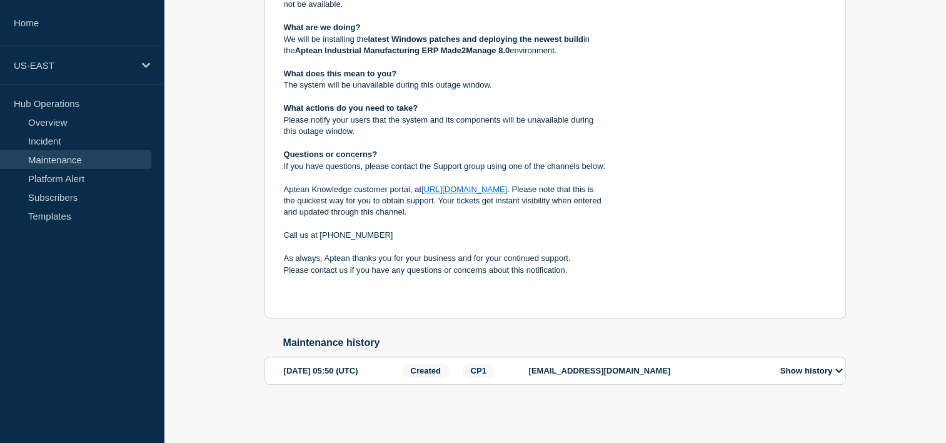
click at [808, 372] on button "Show history" at bounding box center [812, 370] width 70 height 11
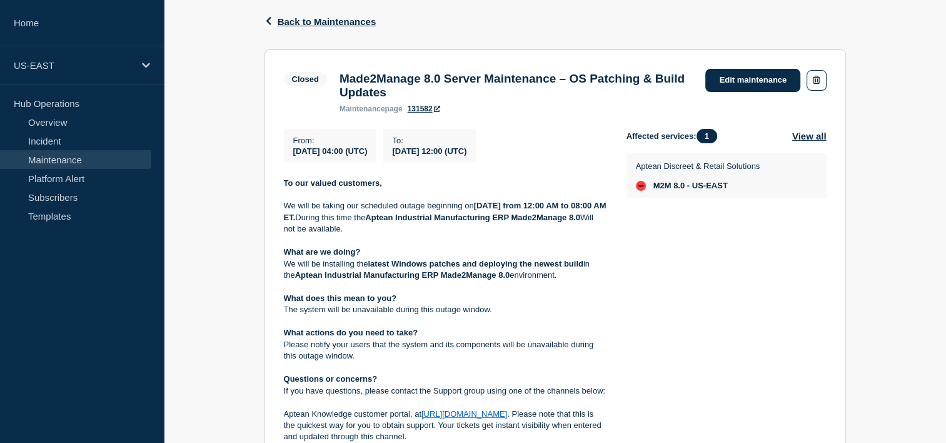
scroll to position [181, 0]
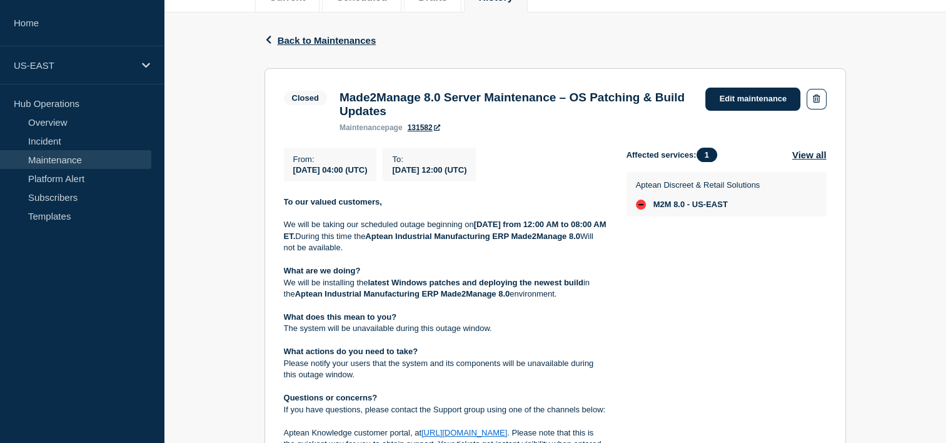
click at [693, 209] on span "M2M 8.0 - US-EAST" at bounding box center [690, 204] width 74 height 10
click at [728, 208] on span "M2M 8.0 - US-EAST" at bounding box center [690, 204] width 74 height 10
drag, startPoint x: 693, startPoint y: 208, endPoint x: 655, endPoint y: 210, distance: 38.8
click at [655, 209] on li "M2M 8.0 - US-EAST" at bounding box center [698, 204] width 124 height 10
click at [650, 209] on li "M2M 8.0 - US-EAST" at bounding box center [698, 204] width 124 height 10
